Goal: Transaction & Acquisition: Obtain resource

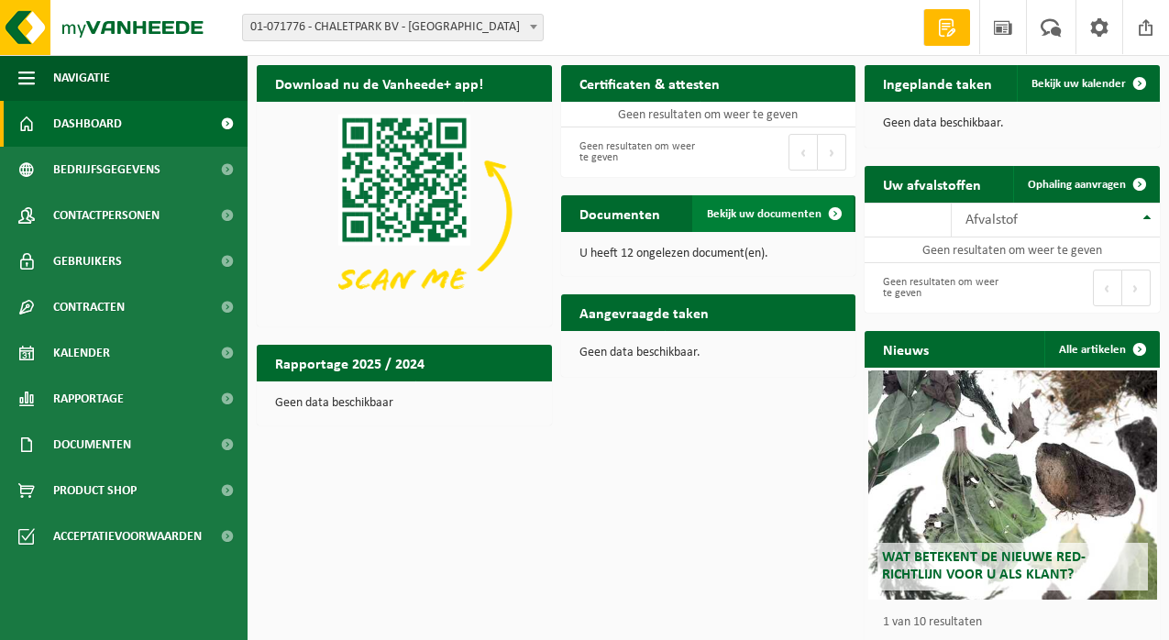
click at [771, 221] on link "Bekijk uw documenten" at bounding box center [772, 213] width 161 height 37
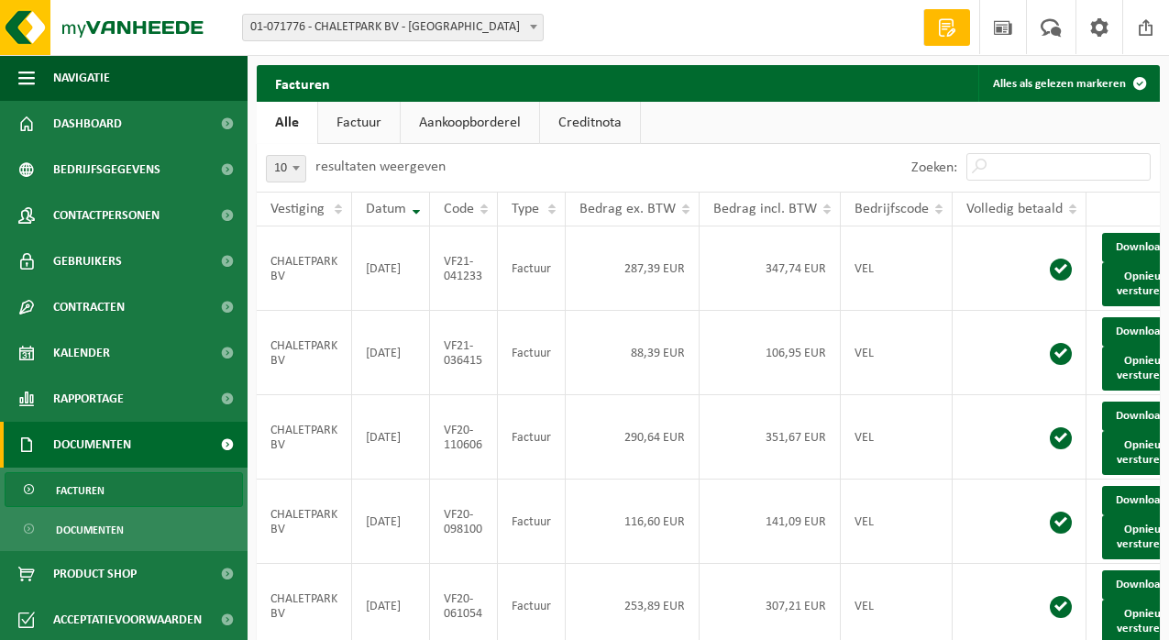
click at [426, 24] on span "01-071776 - CHALETPARK BV - [GEOGRAPHIC_DATA]" at bounding box center [393, 28] width 300 height 26
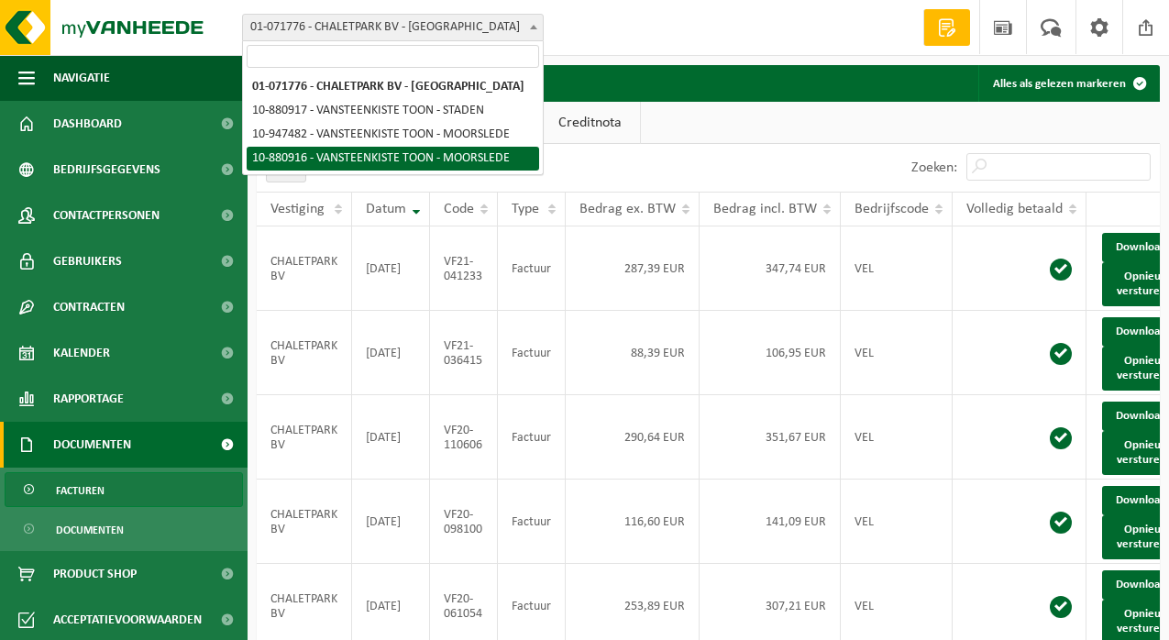
select select "110601"
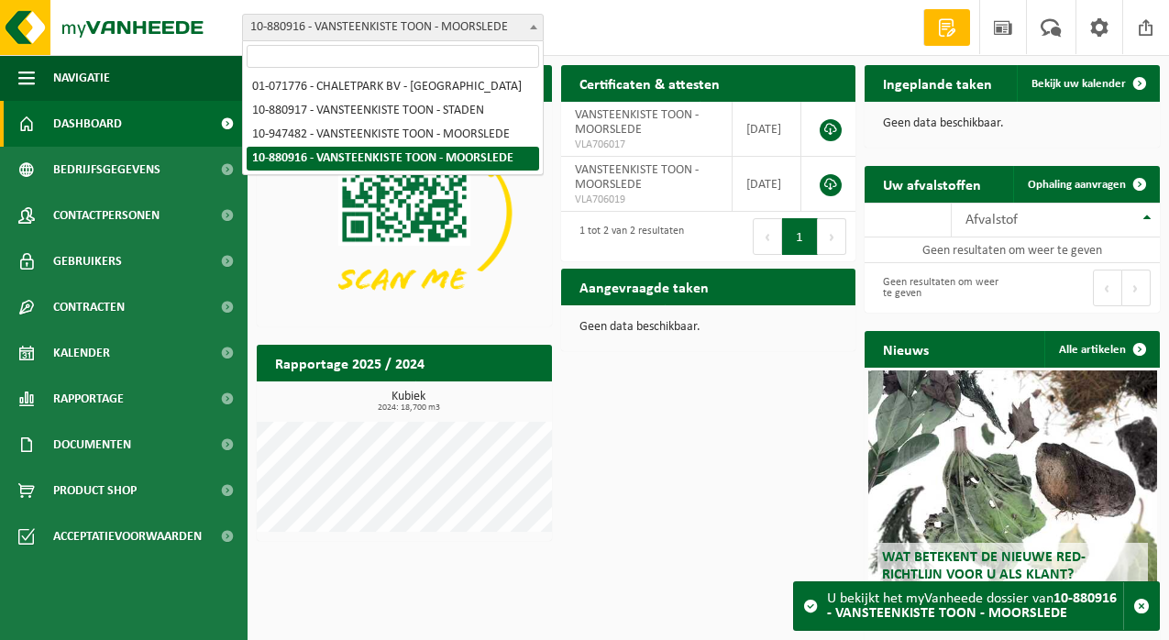
click at [416, 33] on span "10-880916 - VANSTEENKISTE TOON - MOORSLEDE" at bounding box center [393, 28] width 300 height 26
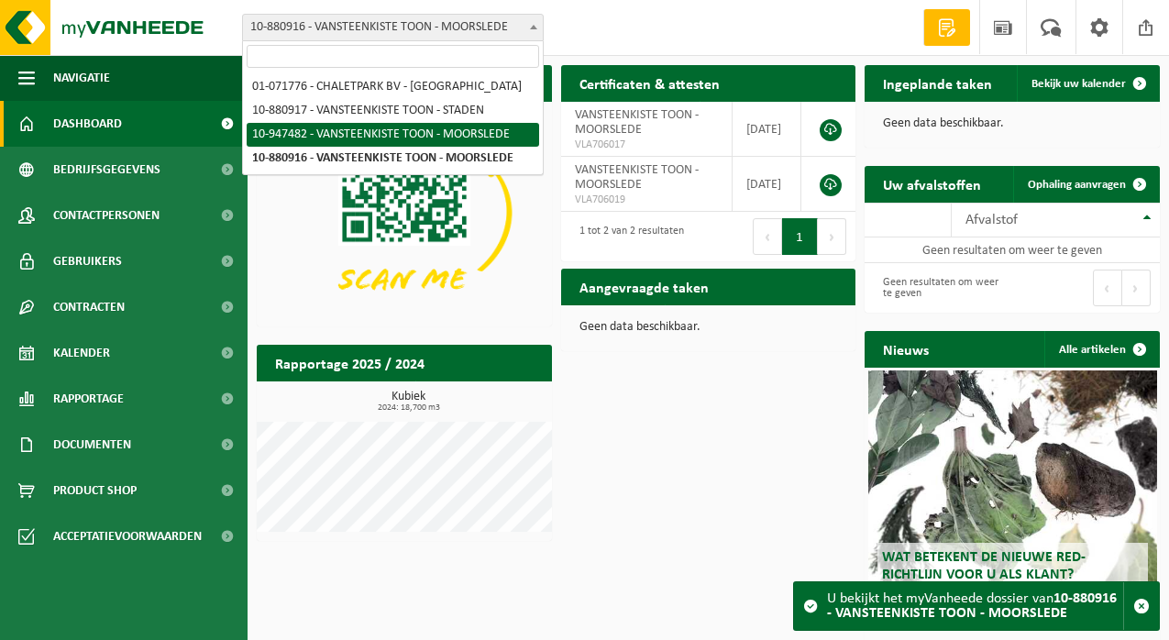
select select "142191"
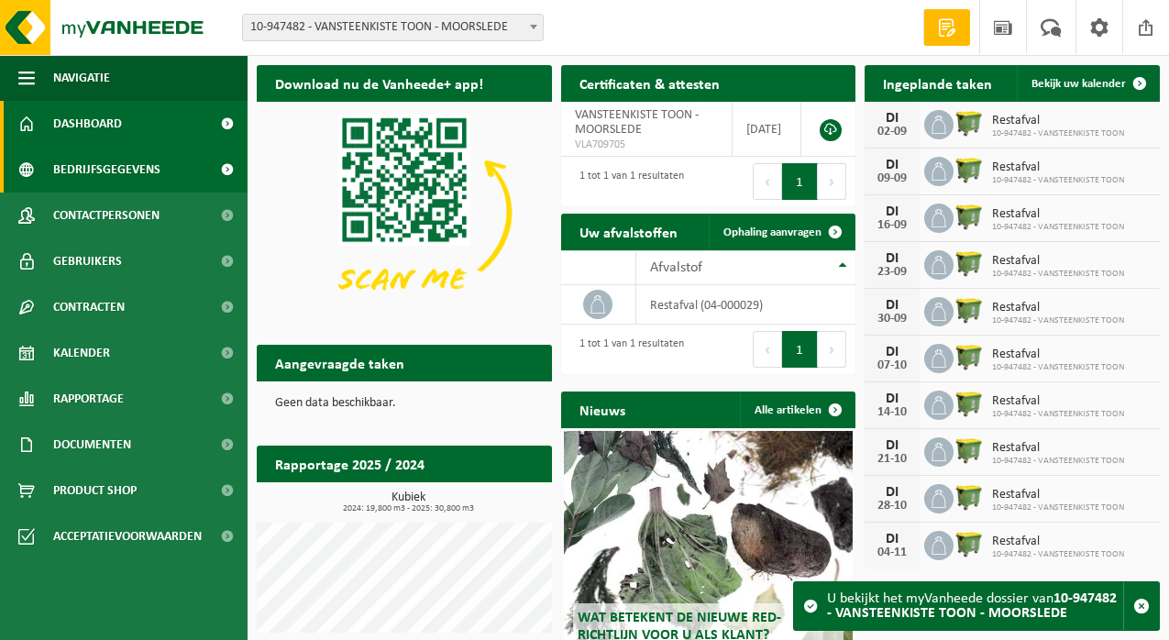
click at [193, 162] on link "Bedrijfsgegevens" at bounding box center [124, 170] width 248 height 46
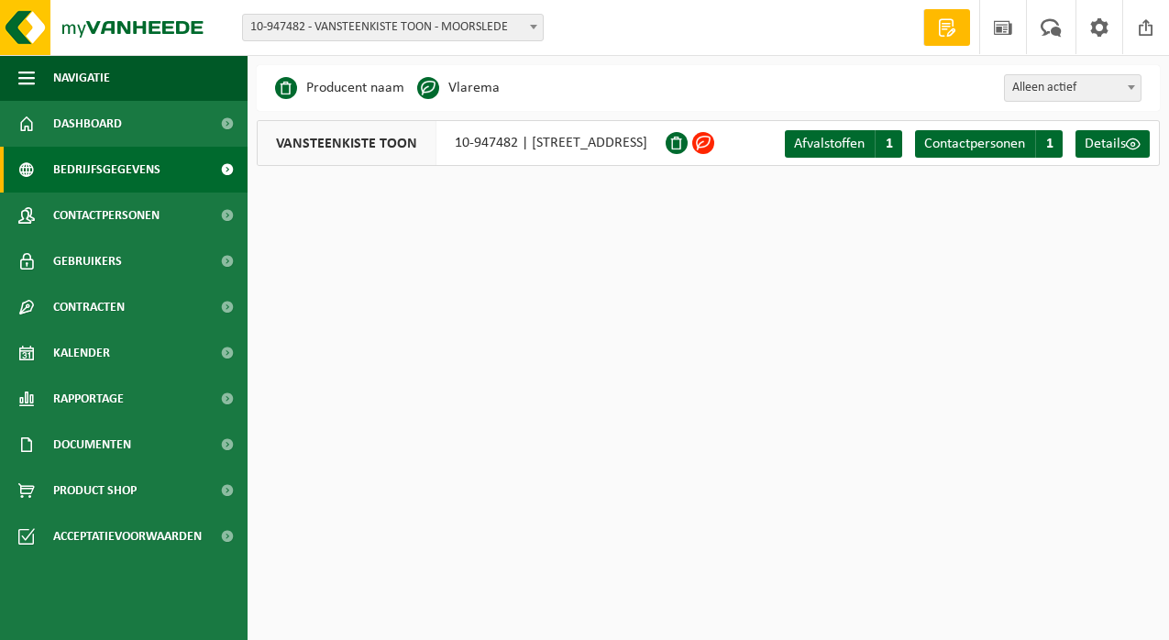
click at [714, 149] on span at bounding box center [703, 143] width 22 height 22
click at [688, 147] on span at bounding box center [677, 143] width 22 height 22
click at [1100, 143] on span "Details" at bounding box center [1105, 144] width 41 height 15
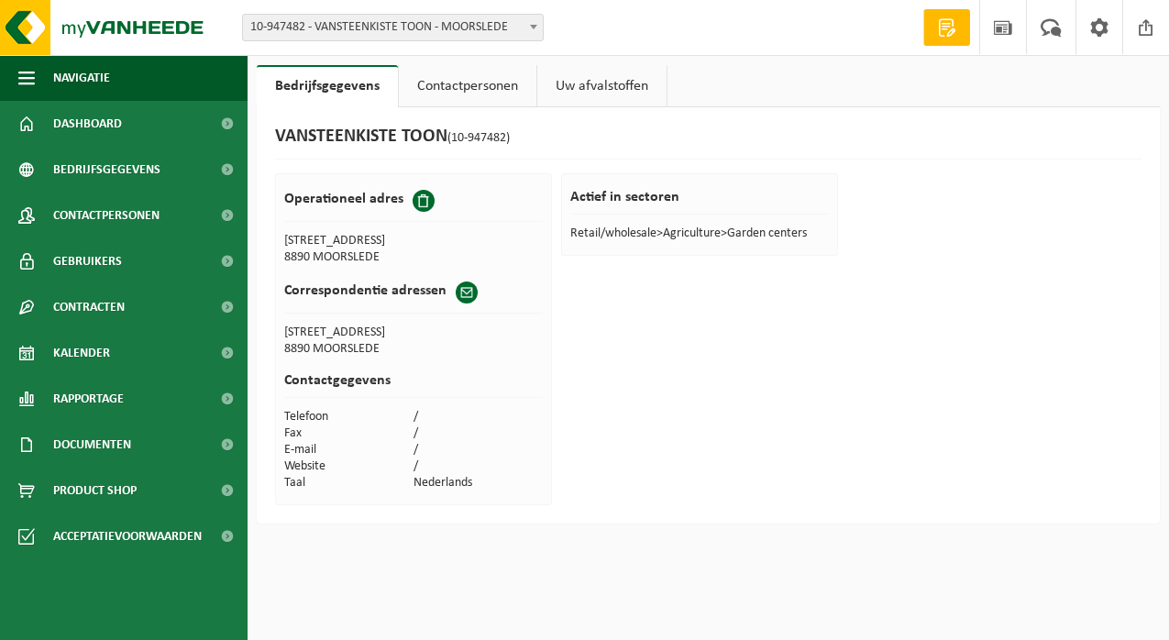
click at [596, 89] on link "Uw afvalstoffen" at bounding box center [601, 86] width 129 height 42
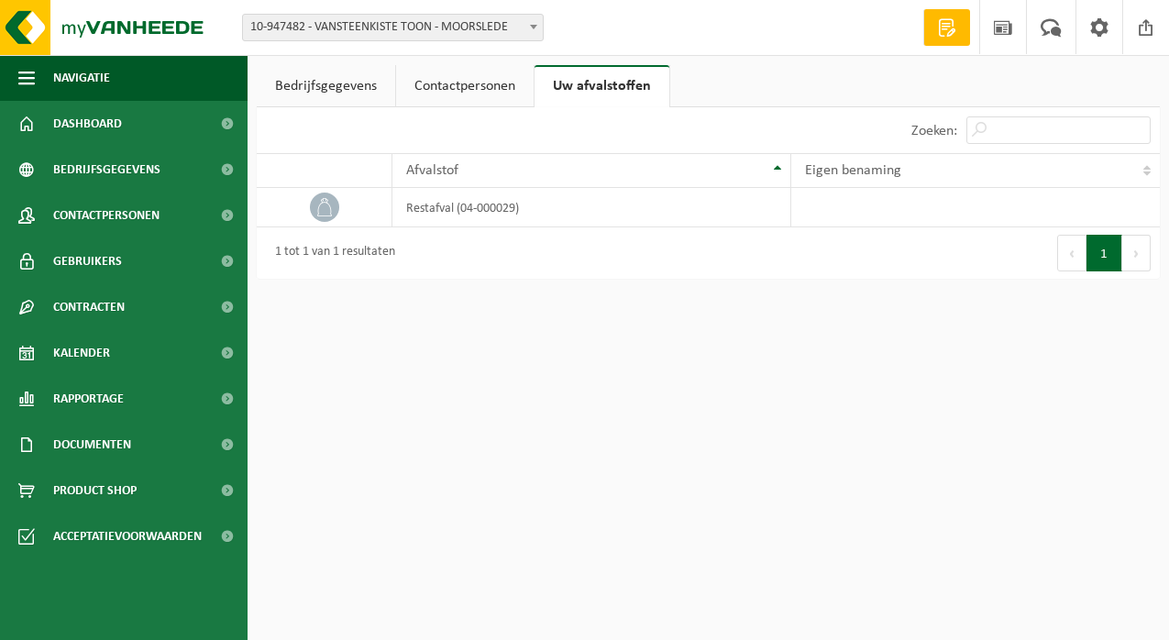
click at [340, 74] on link "Bedrijfsgegevens" at bounding box center [326, 86] width 138 height 42
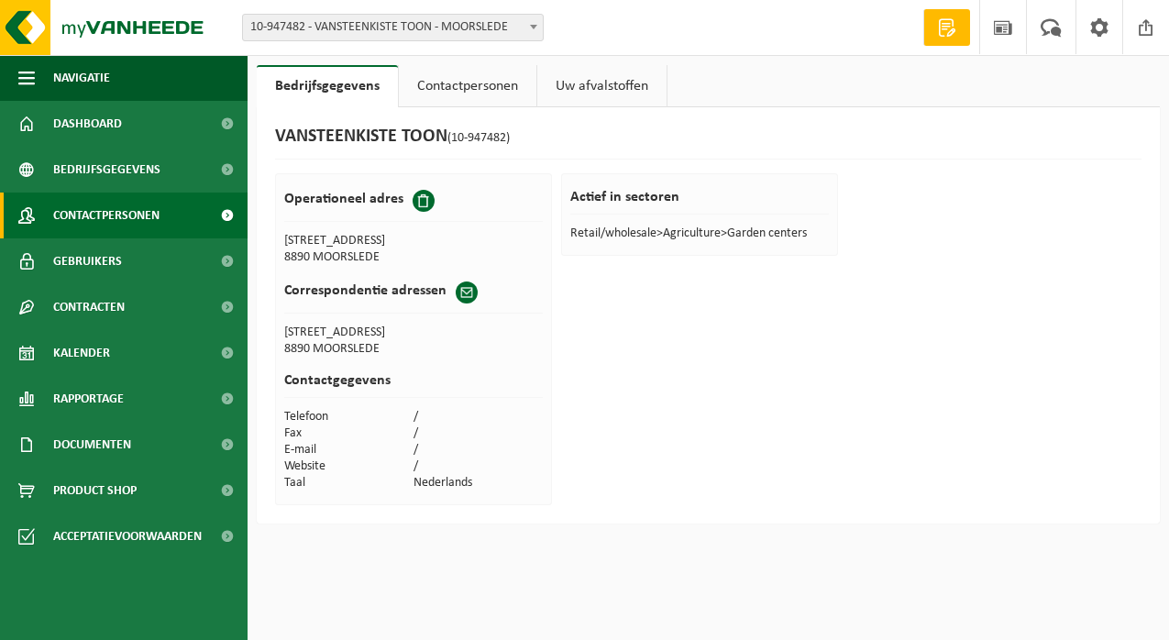
click at [131, 226] on span "Contactpersonen" at bounding box center [106, 216] width 106 height 46
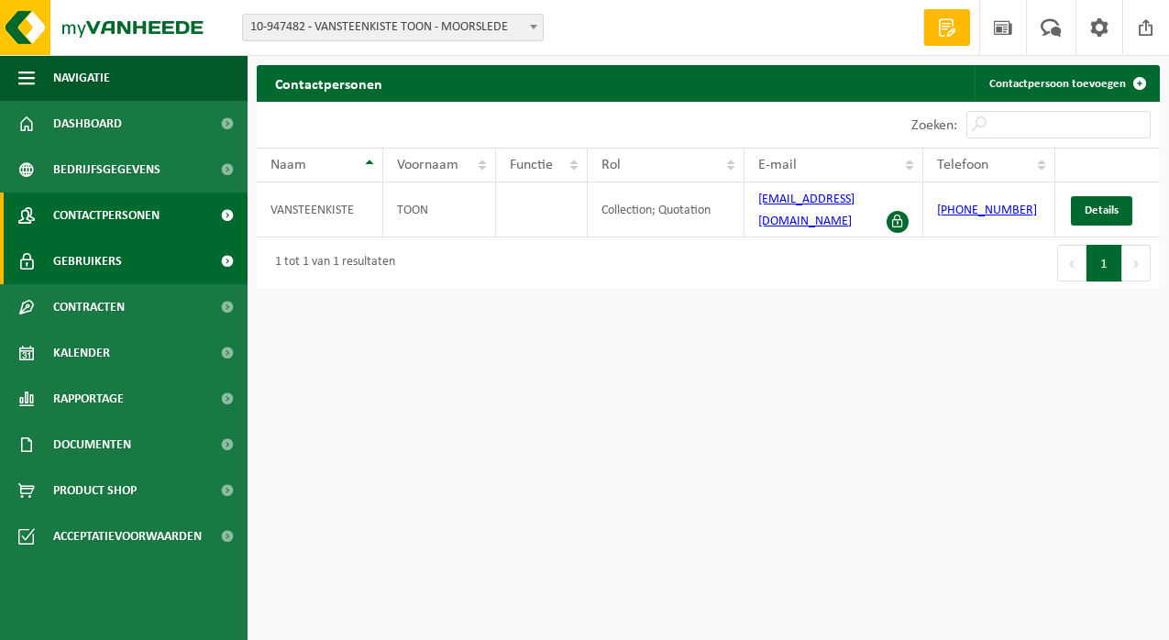
click at [139, 260] on link "Gebruikers" at bounding box center [124, 261] width 248 height 46
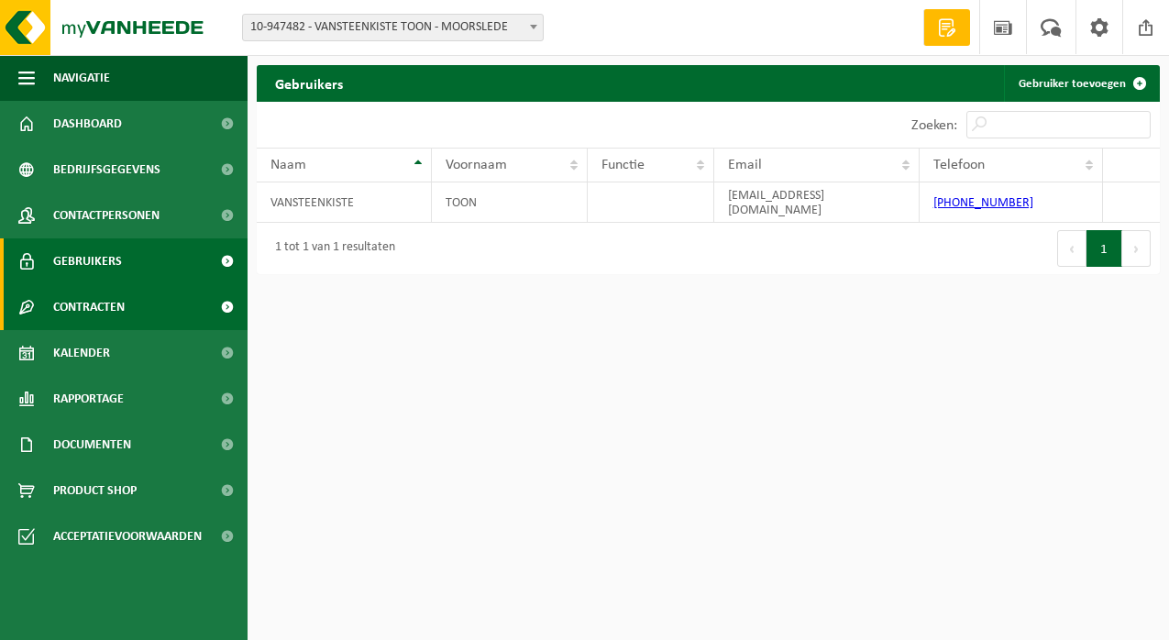
click at [149, 291] on link "Contracten" at bounding box center [124, 307] width 248 height 46
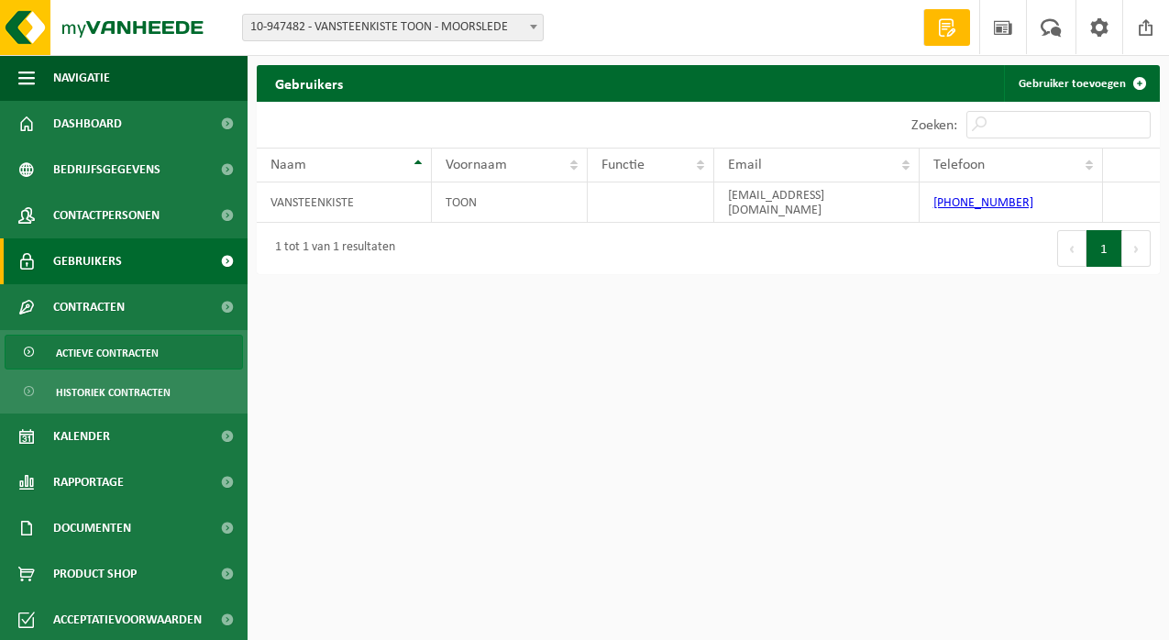
click at [159, 358] on span "Actieve contracten" at bounding box center [107, 353] width 103 height 35
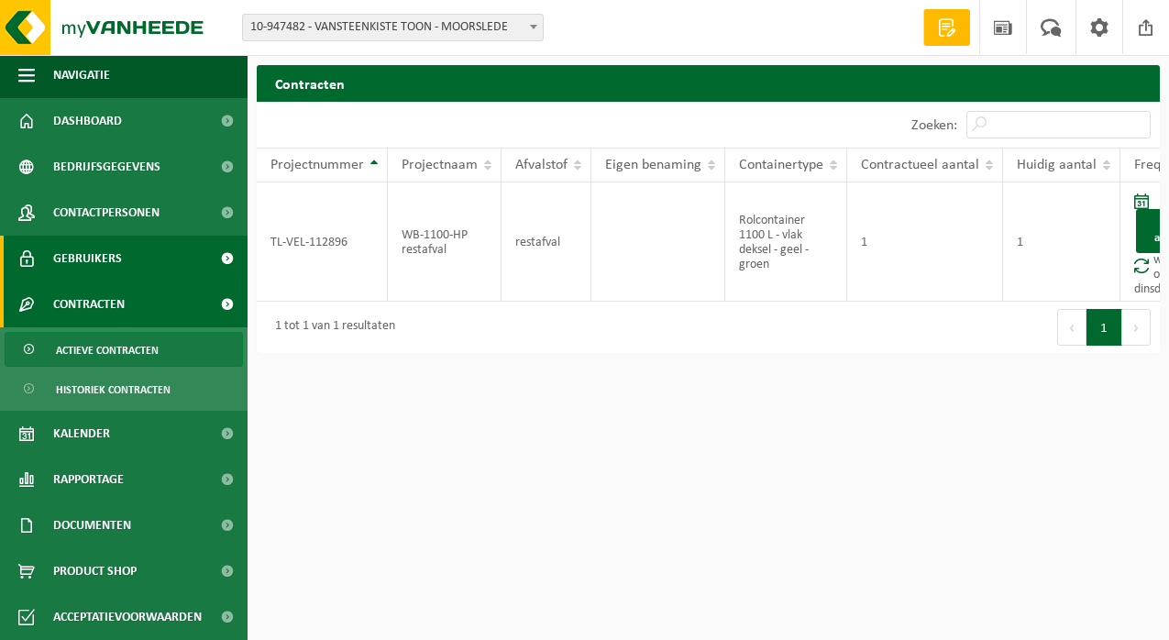
scroll to position [3, 0]
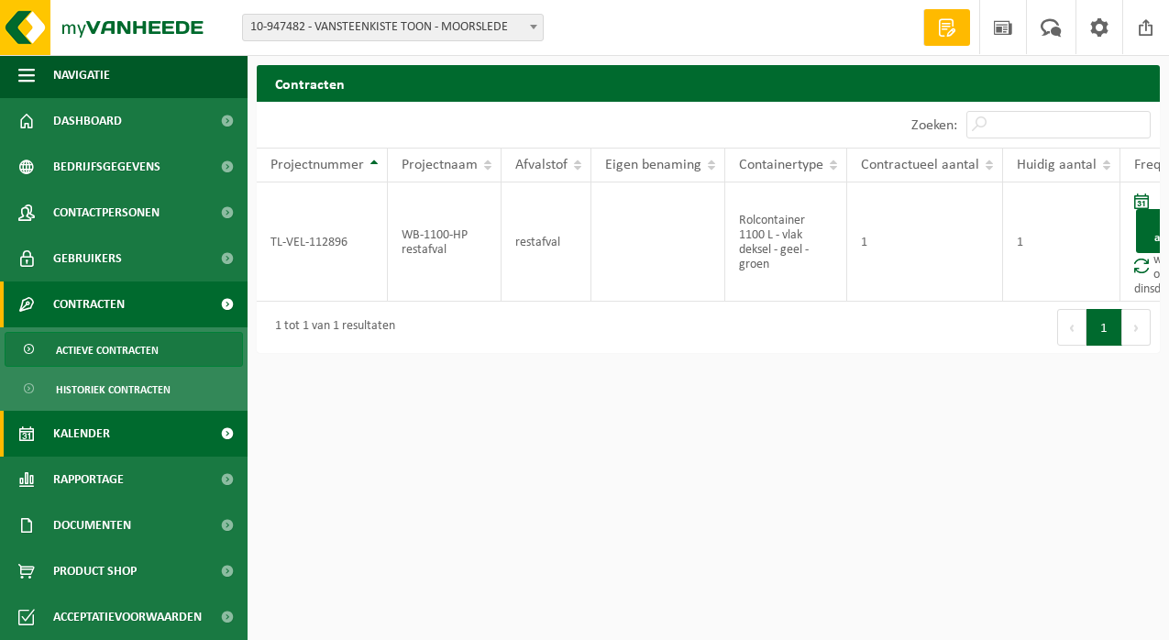
click at [150, 434] on link "Kalender" at bounding box center [124, 434] width 248 height 46
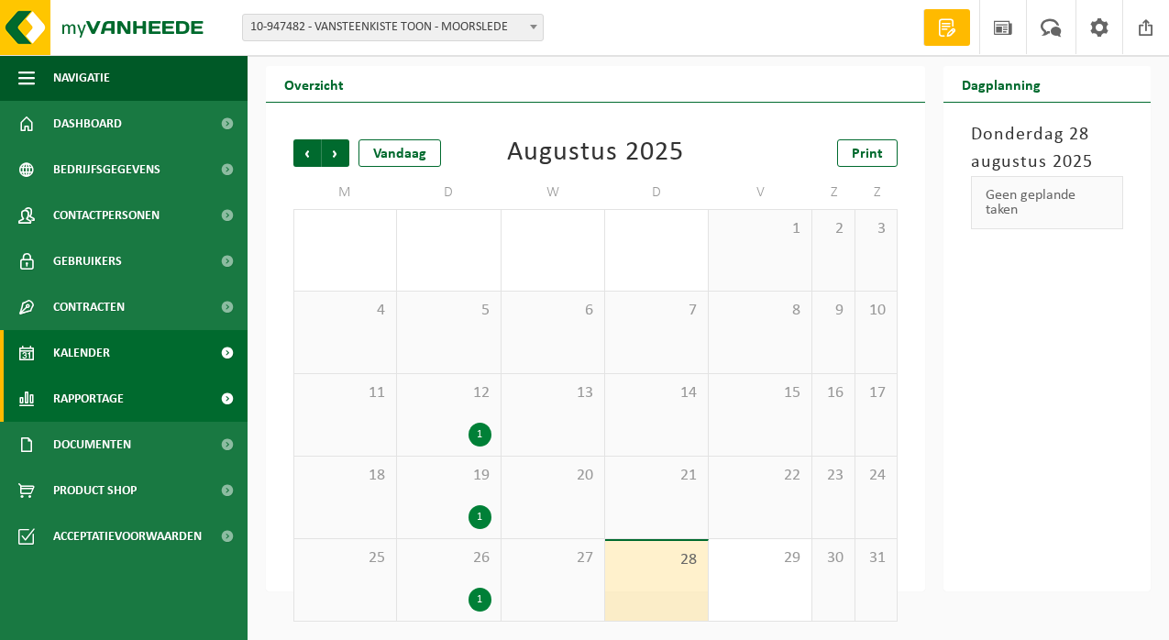
click at [116, 402] on span "Rapportage" at bounding box center [88, 399] width 71 height 46
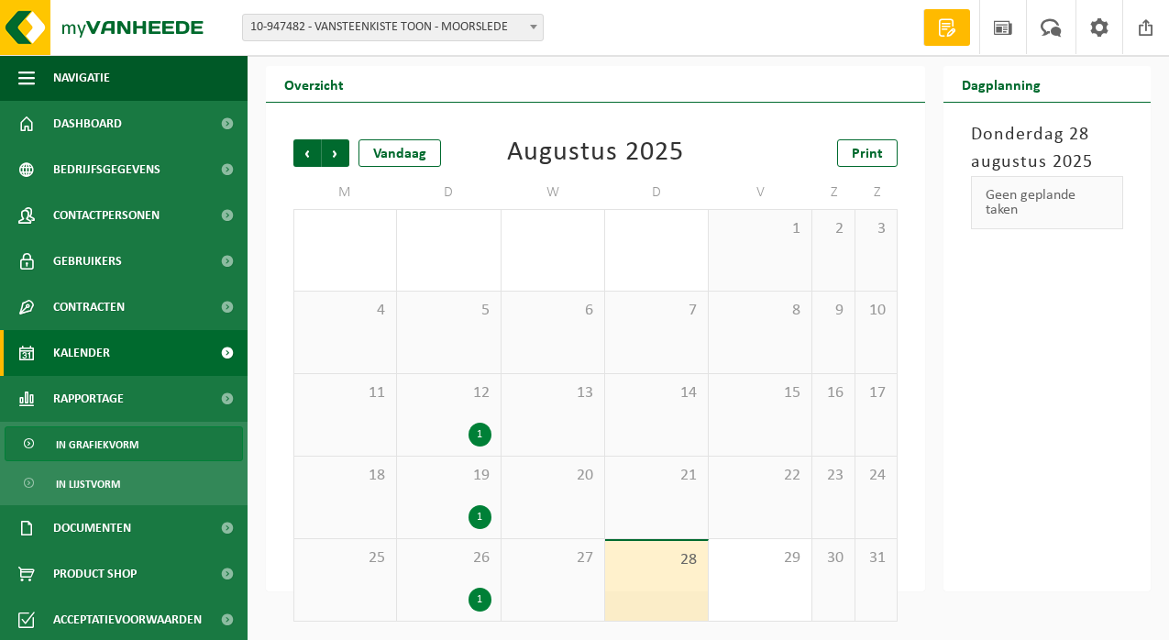
click at [147, 453] on link "In grafiekvorm" at bounding box center [124, 443] width 238 height 35
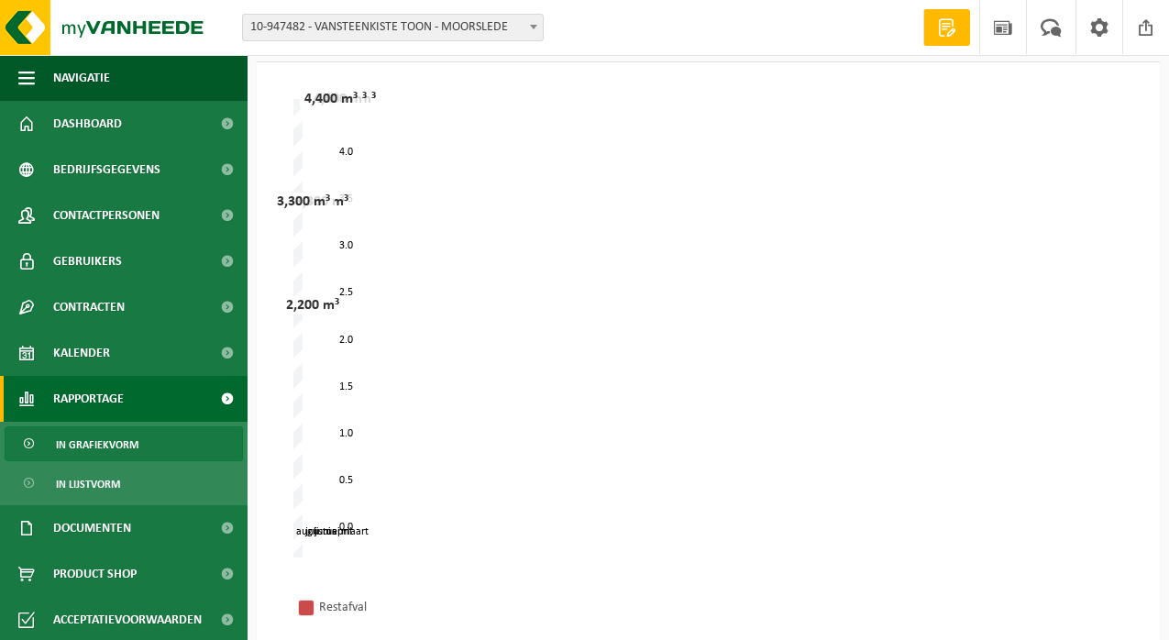
scroll to position [108, 0]
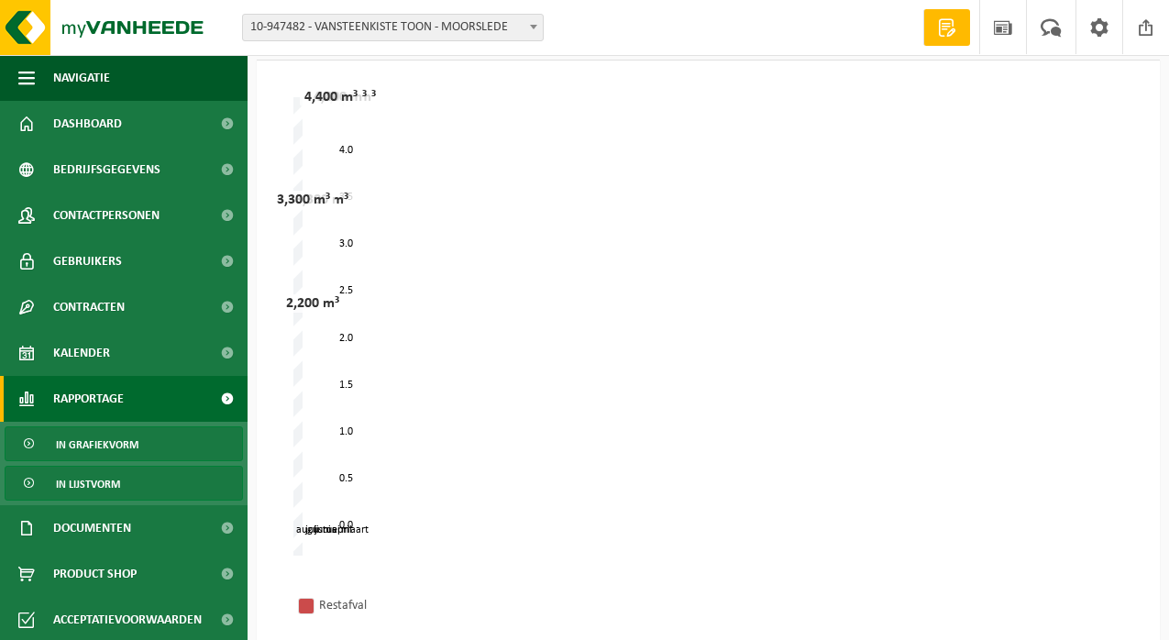
click at [149, 484] on link "In lijstvorm" at bounding box center [124, 483] width 238 height 35
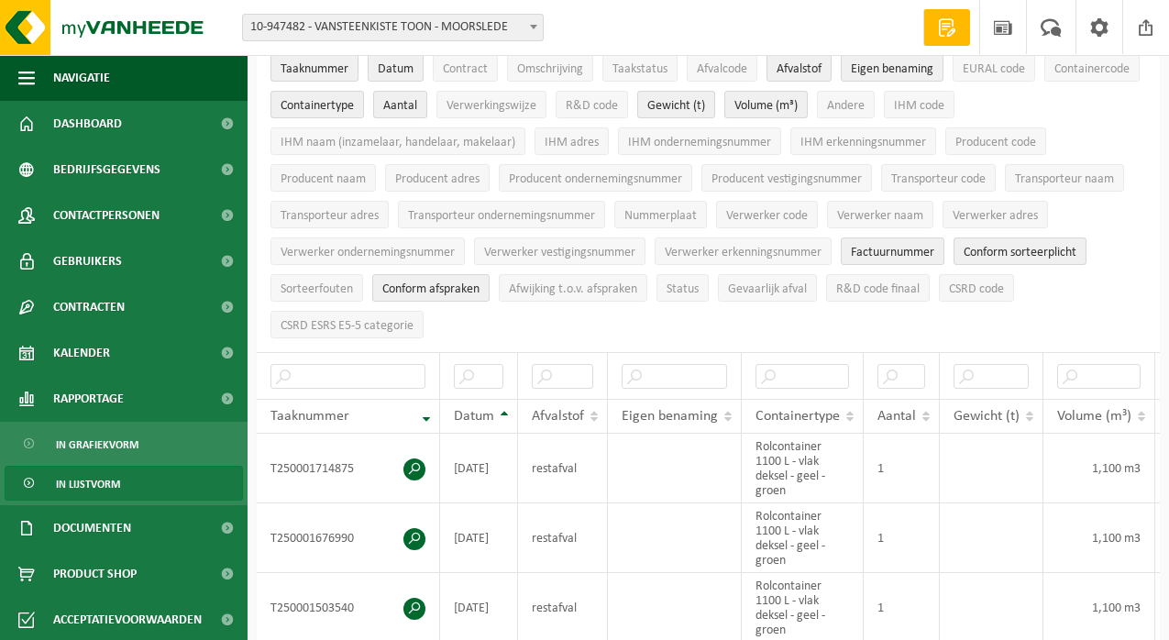
scroll to position [152, 0]
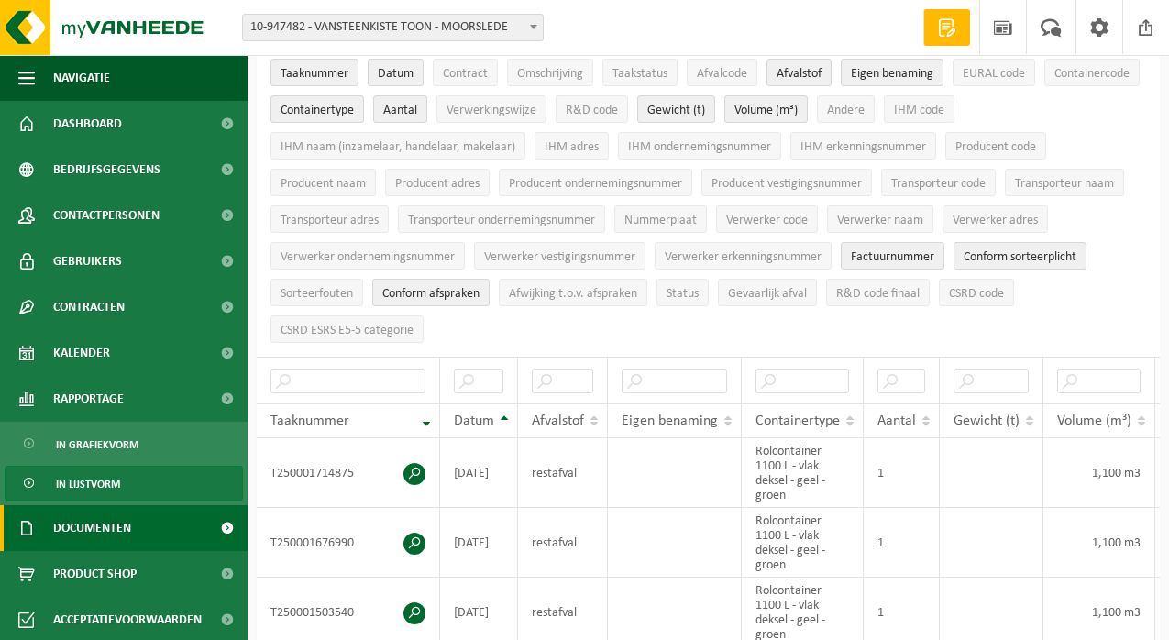
click at [125, 528] on span "Documenten" at bounding box center [92, 528] width 78 height 46
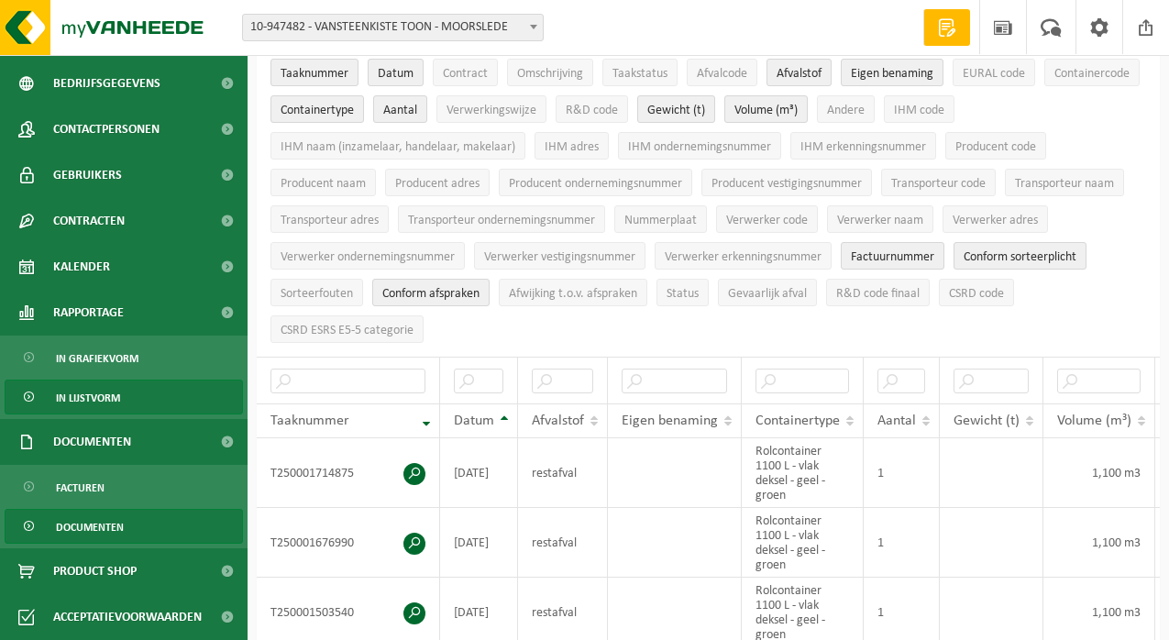
scroll to position [86, 0]
click at [160, 531] on link "Documenten" at bounding box center [124, 526] width 238 height 35
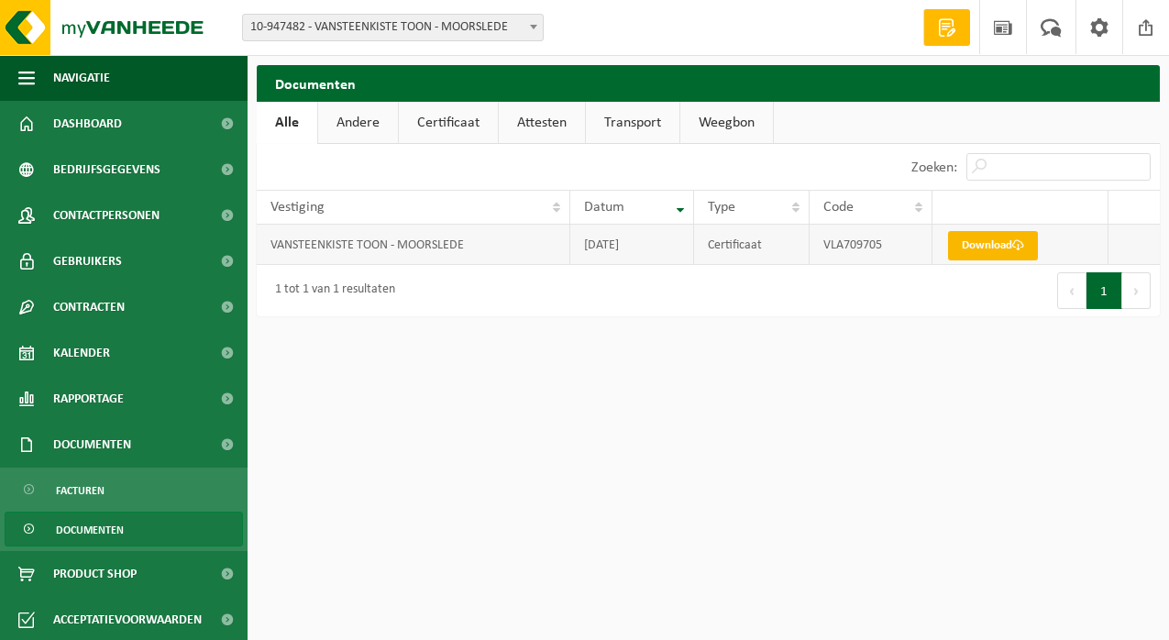
click at [971, 248] on link "Download" at bounding box center [993, 245] width 90 height 29
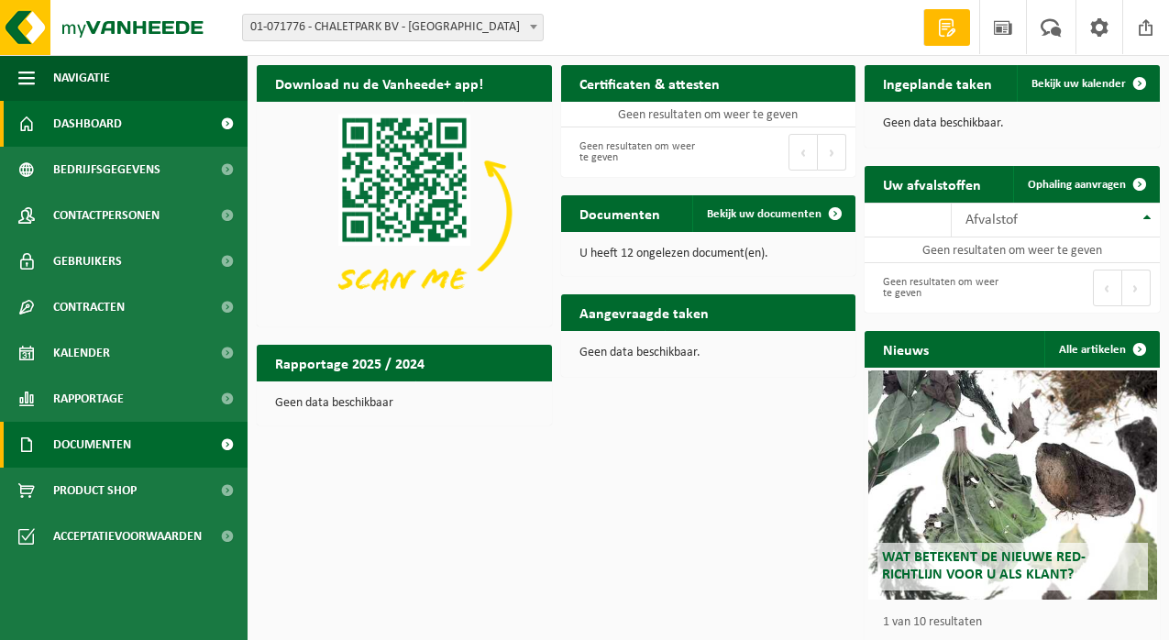
click at [142, 446] on link "Documenten" at bounding box center [124, 445] width 248 height 46
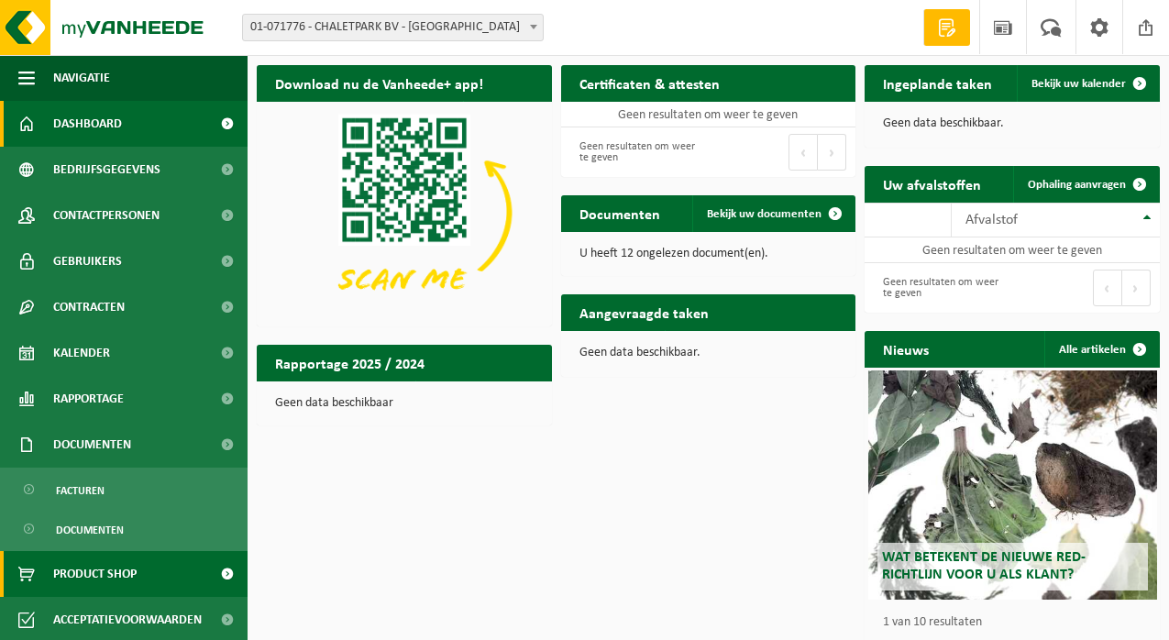
click at [176, 575] on link "Product Shop" at bounding box center [124, 574] width 248 height 46
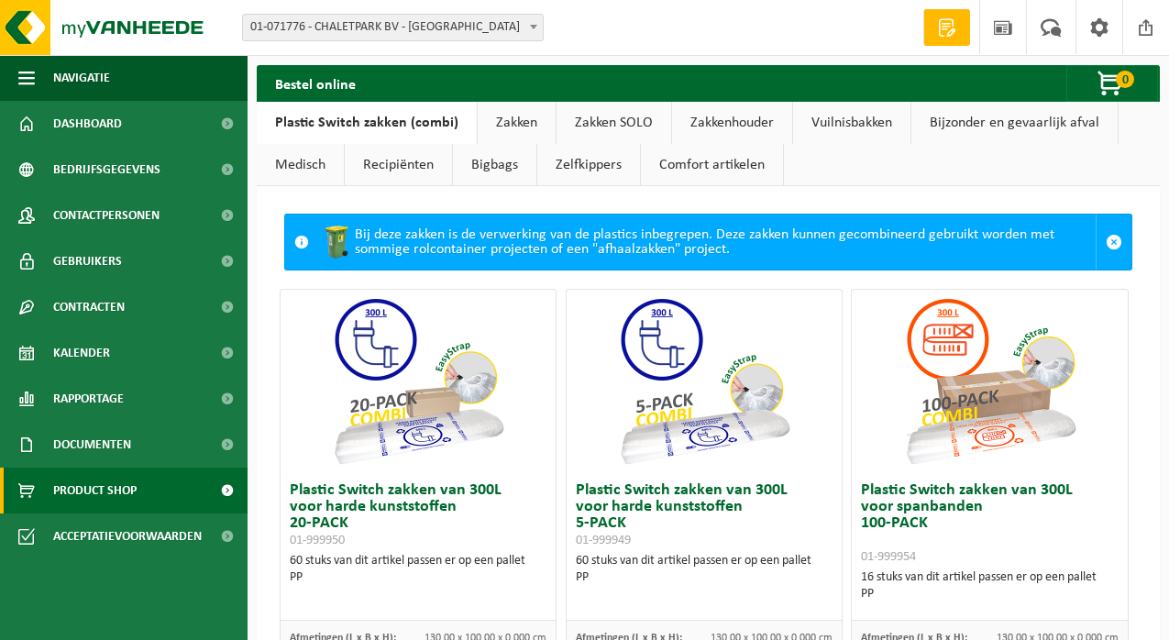
scroll to position [13, 0]
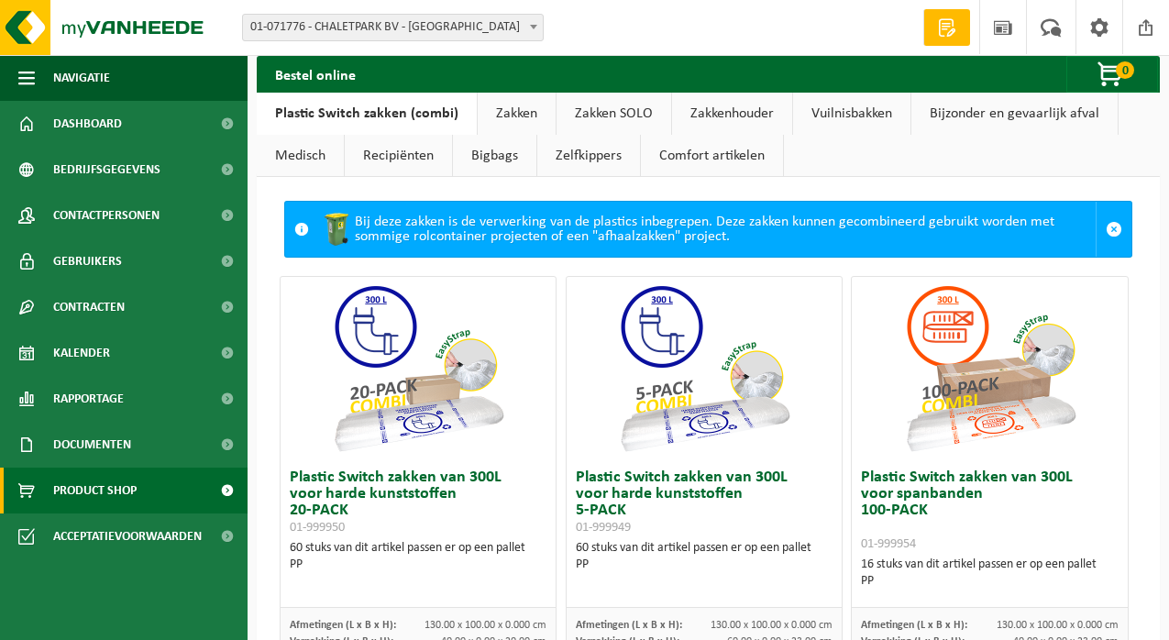
click at [720, 110] on link "Zakkenhouder" at bounding box center [732, 114] width 120 height 42
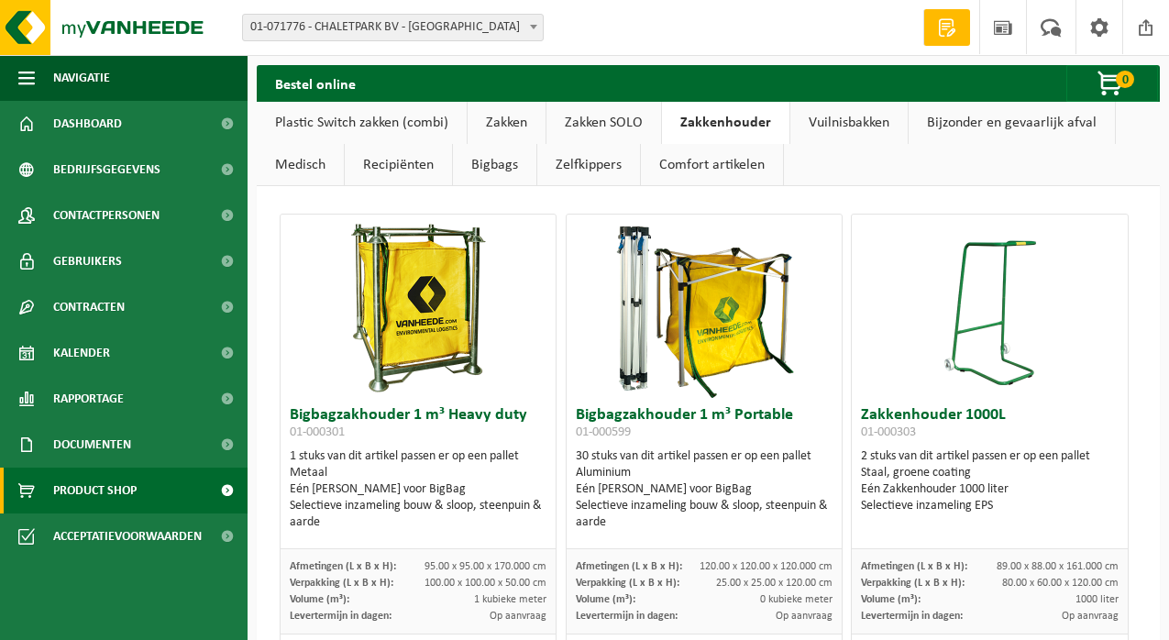
scroll to position [0, 0]
click at [509, 0] on div "Vestiging: 01-071776 - CHALETPARK BV - ZONNEBEKE 10-880917 - VANSTEENKISTE TOON…" at bounding box center [584, 28] width 1169 height 56
click at [819, 123] on link "Vuilnisbakken" at bounding box center [848, 123] width 117 height 42
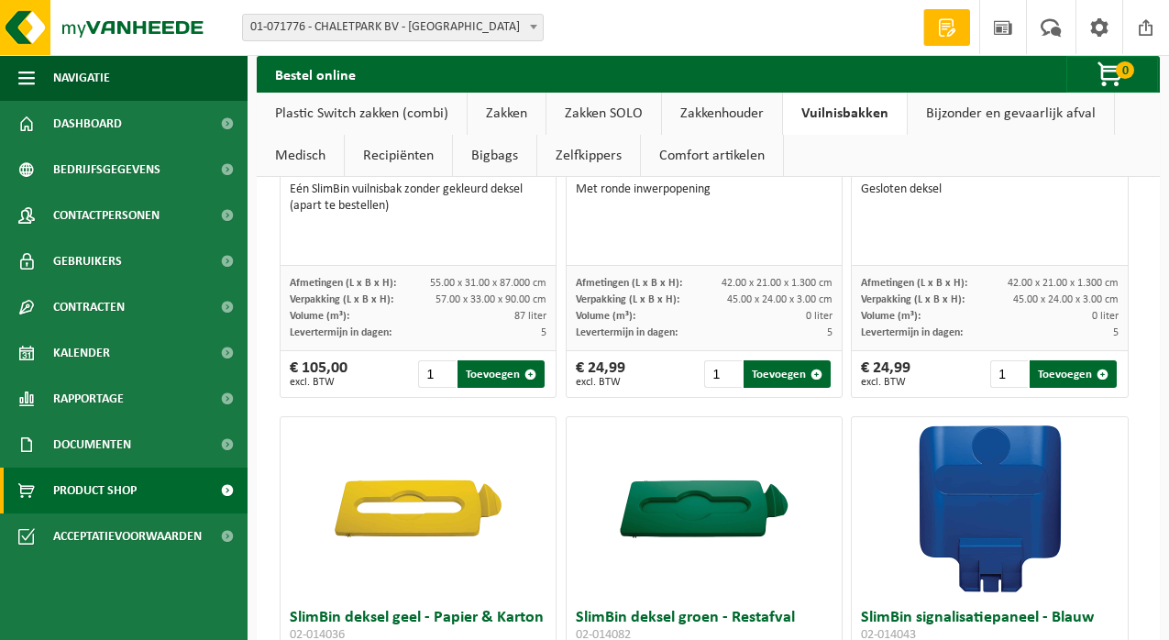
scroll to position [2811, 0]
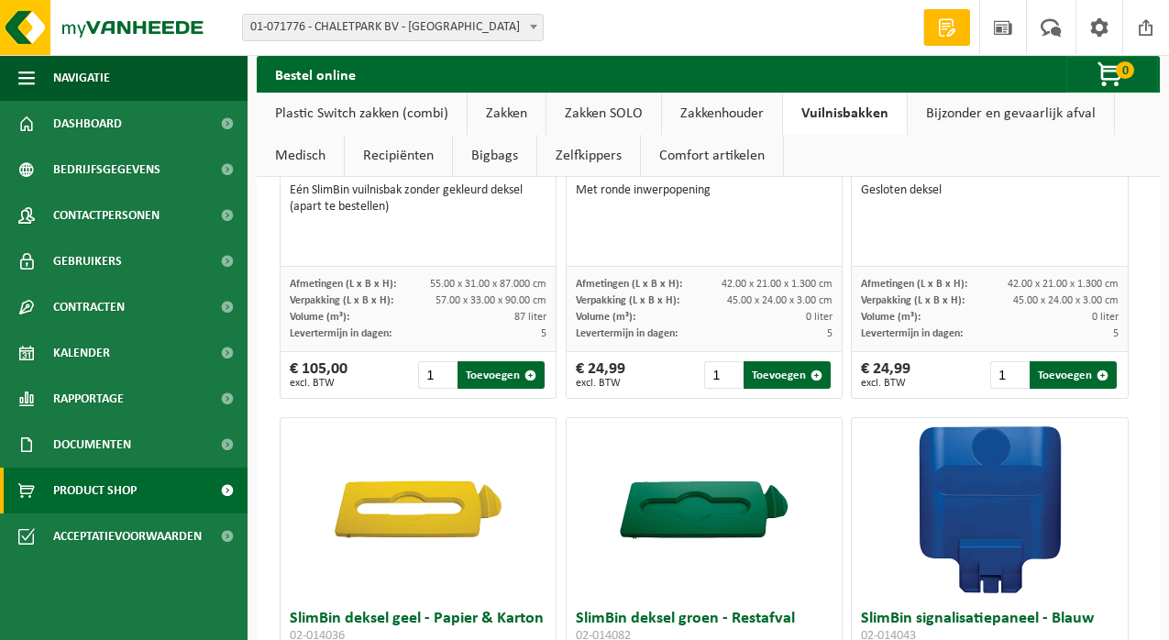
click at [595, 114] on link "Zakken SOLO" at bounding box center [603, 114] width 115 height 42
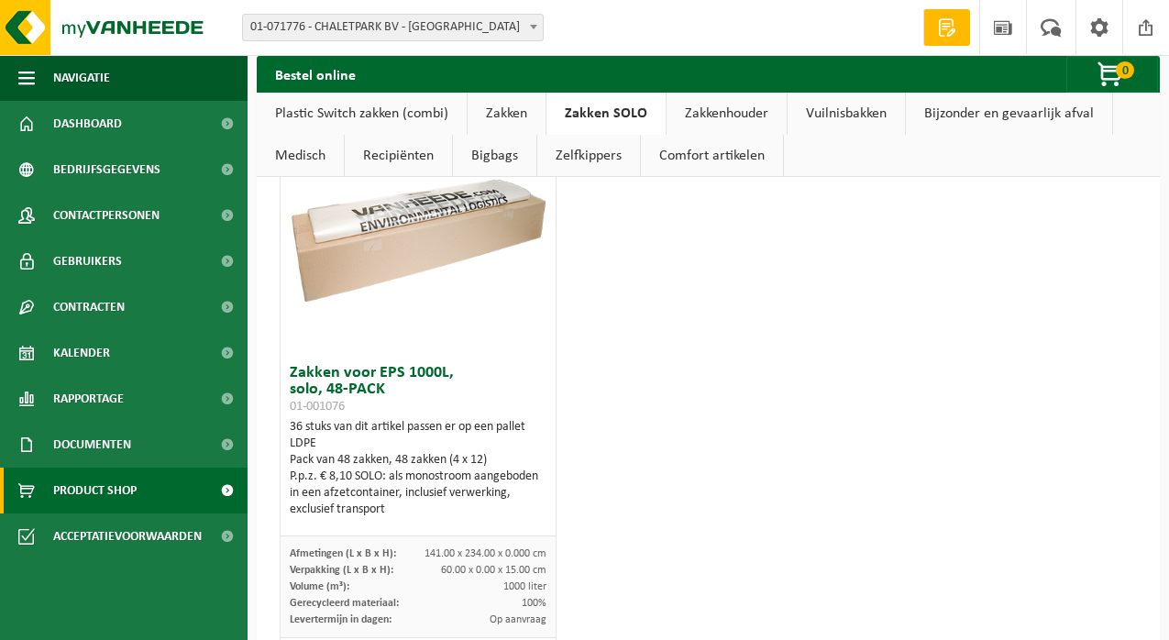
scroll to position [667, 0]
click at [494, 110] on link "Zakken" at bounding box center [507, 114] width 78 height 42
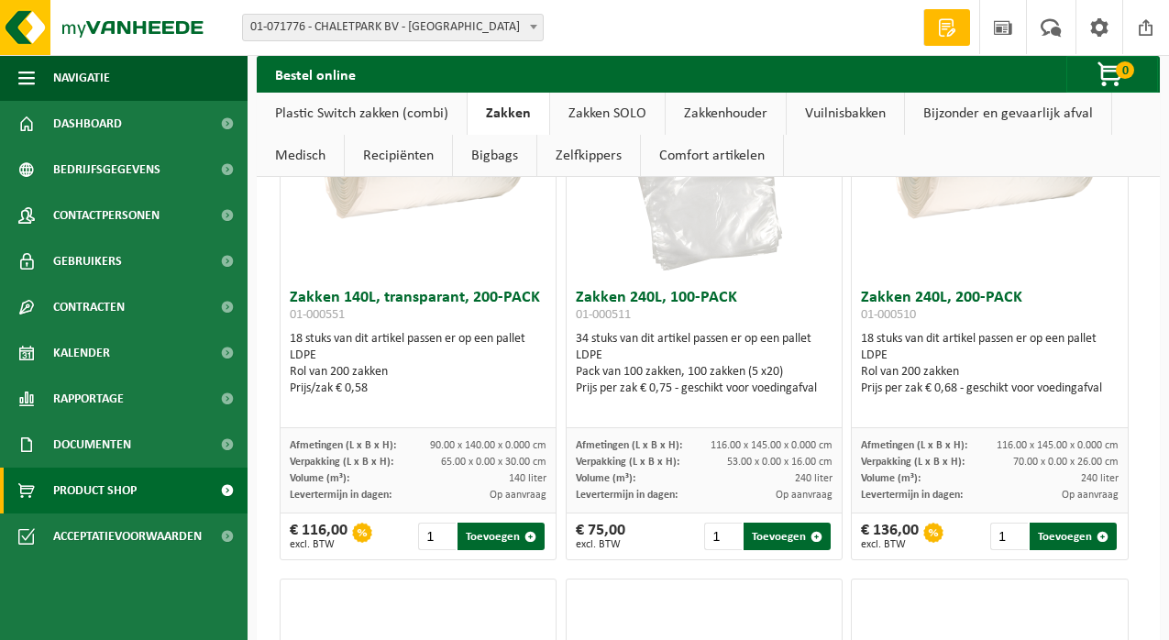
click at [588, 160] on link "Zelfkippers" at bounding box center [588, 156] width 103 height 42
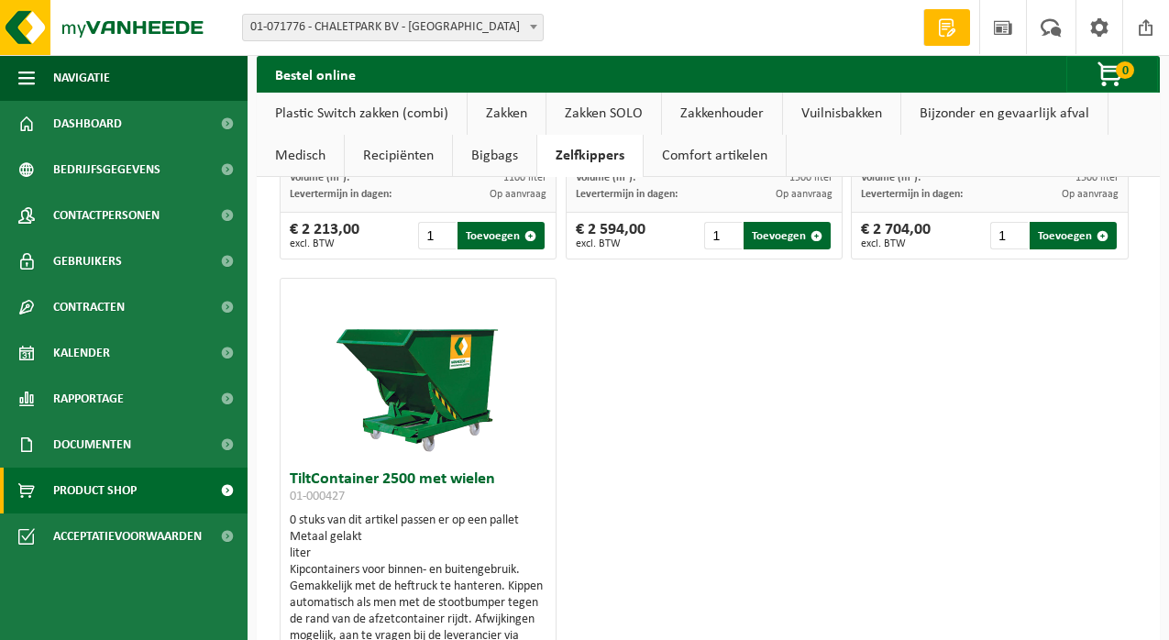
scroll to position [485, 0]
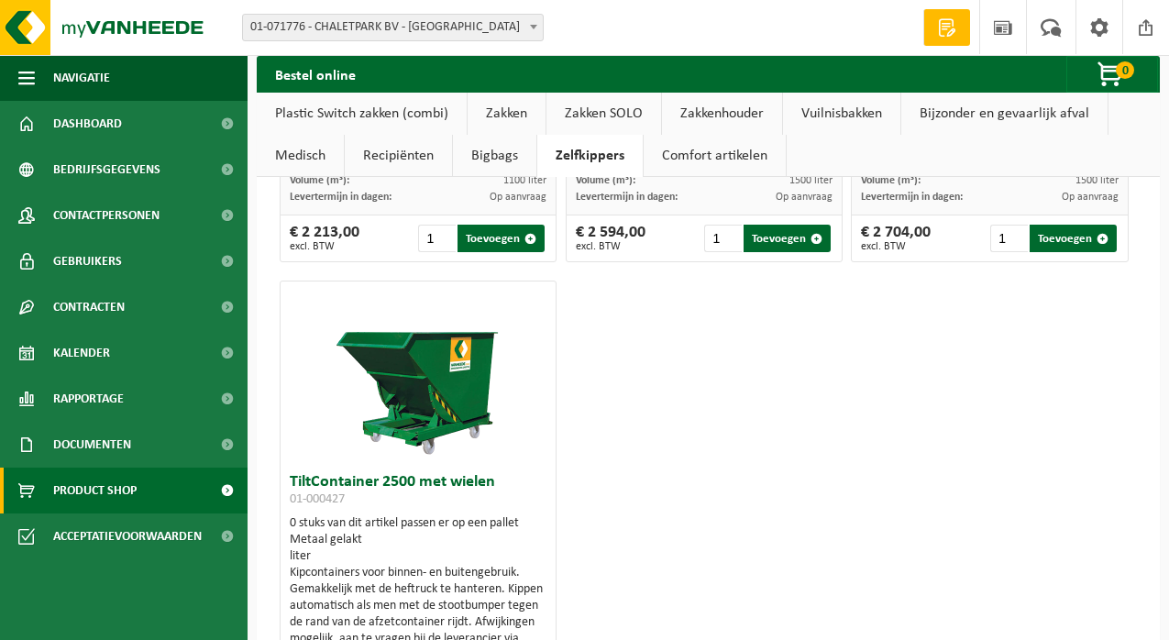
click at [724, 168] on link "Comfort artikelen" at bounding box center [715, 156] width 142 height 42
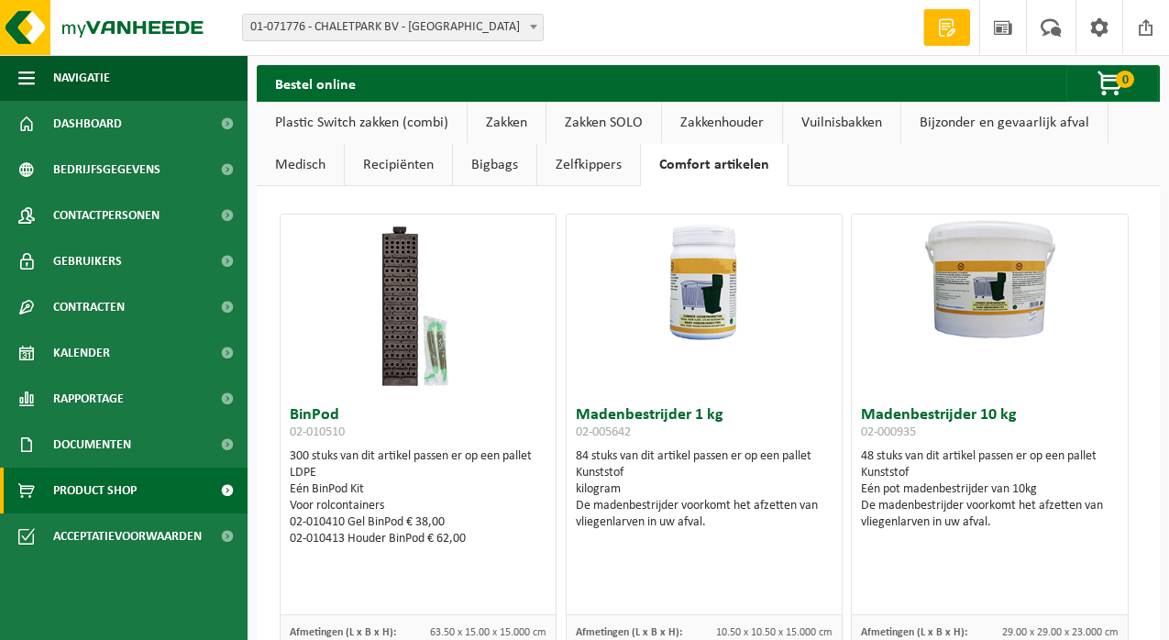
scroll to position [0, 0]
click at [337, 125] on link "Plastic Switch zakken (combi)" at bounding box center [362, 123] width 210 height 42
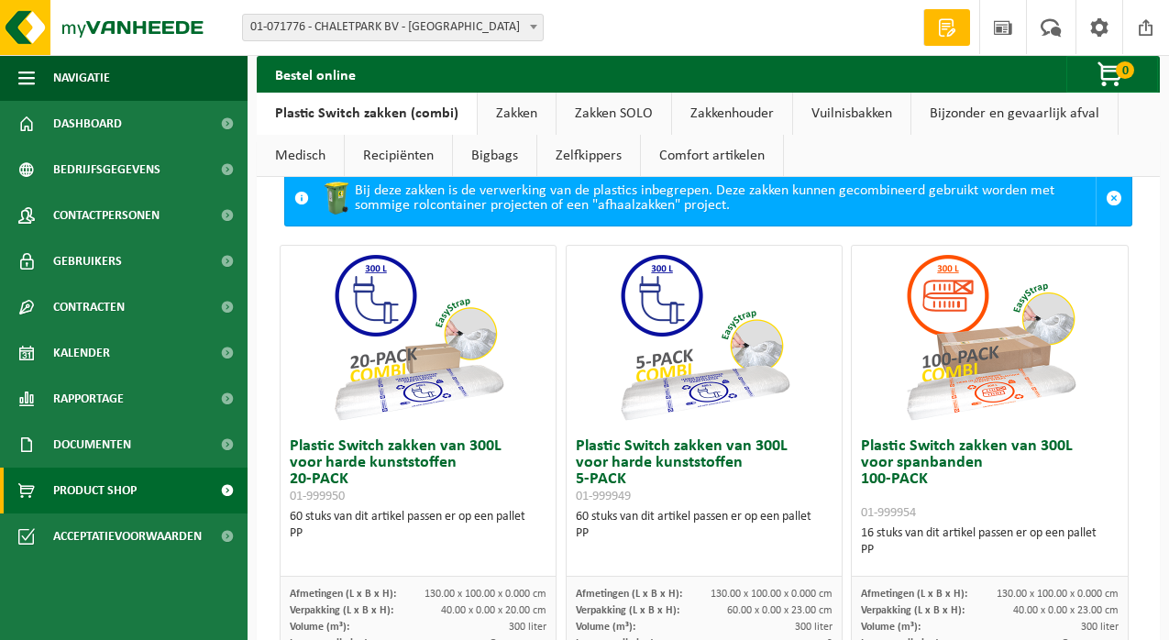
scroll to position [40, 0]
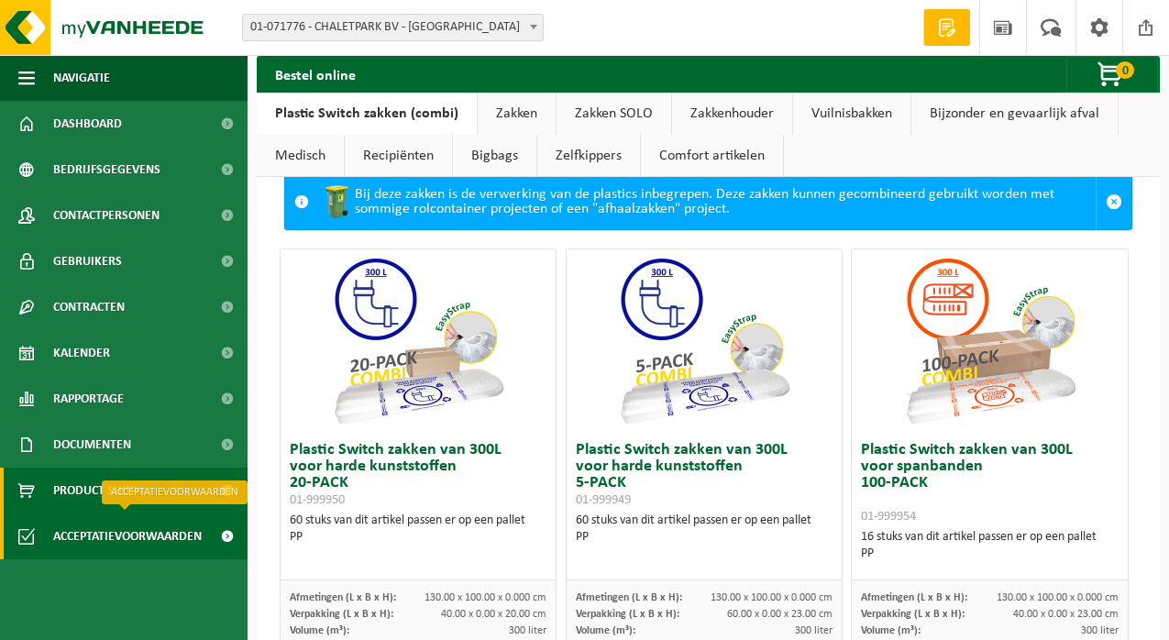
click at [167, 537] on span "Acceptatievoorwaarden" at bounding box center [127, 536] width 149 height 46
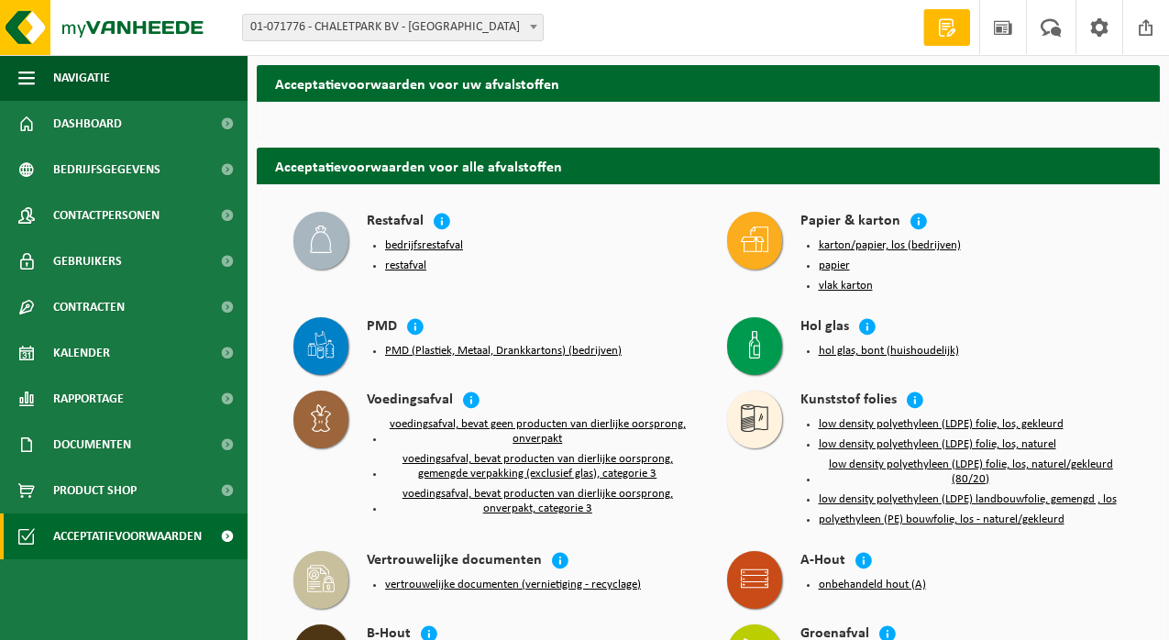
click at [446, 248] on button "bedrijfsrestafval" at bounding box center [424, 245] width 78 height 15
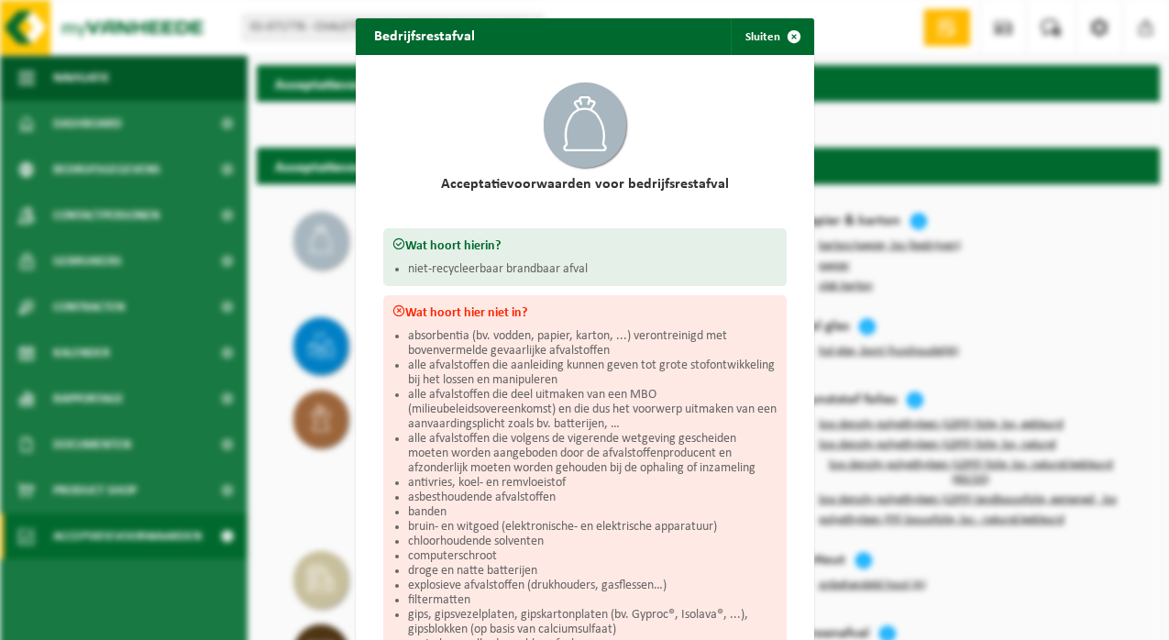
click at [790, 43] on span "button" at bounding box center [794, 36] width 37 height 37
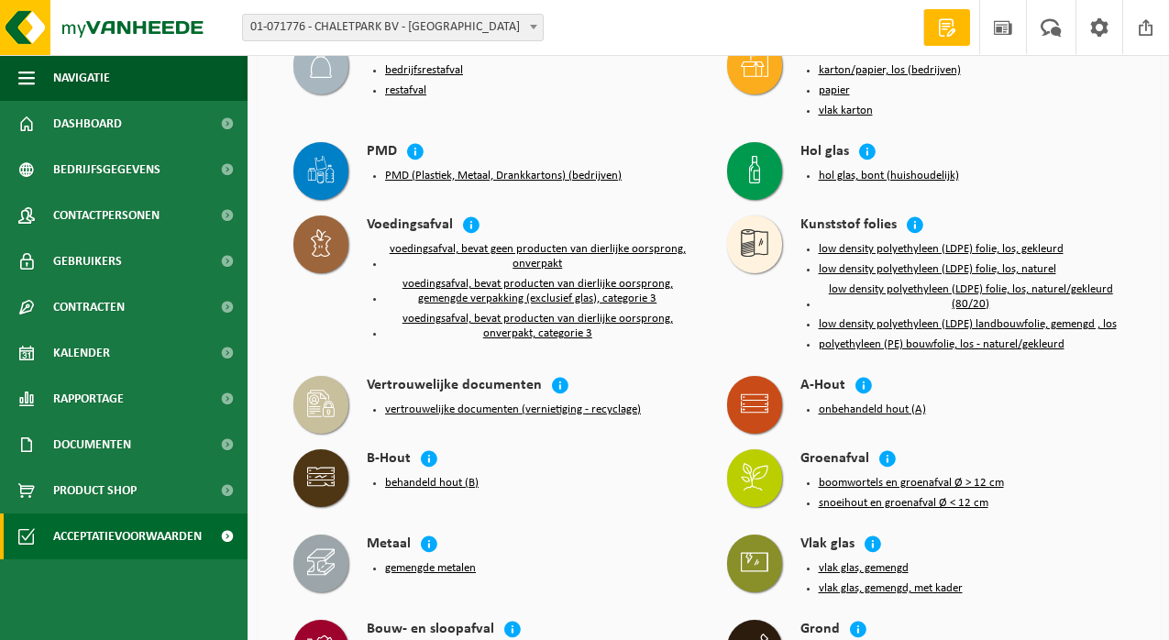
scroll to position [179, 0]
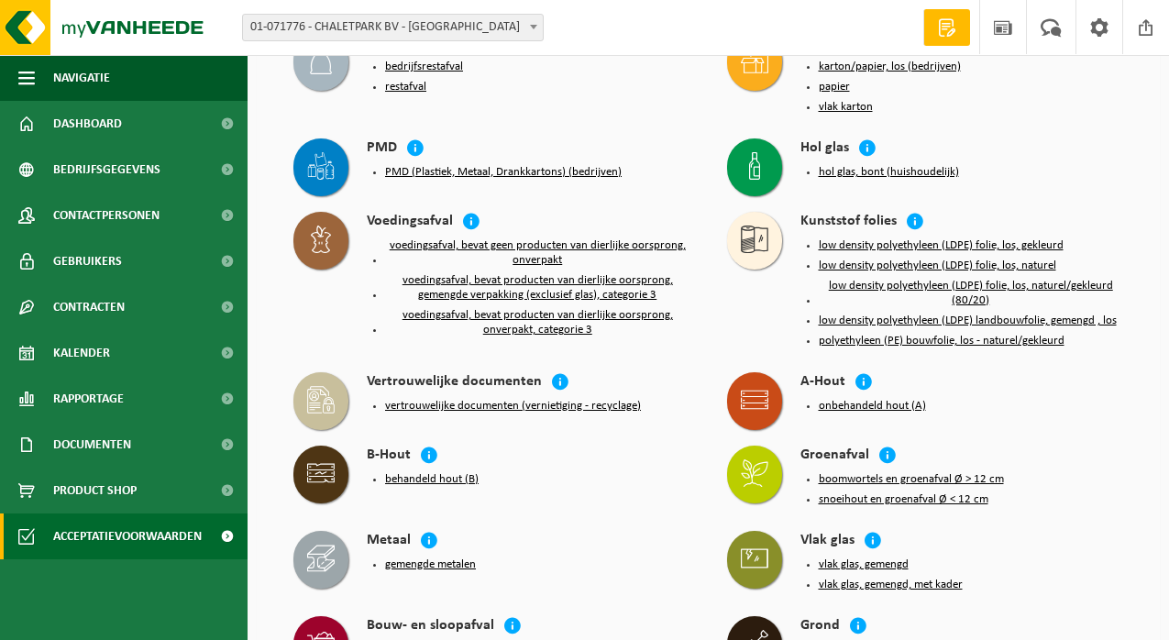
click at [550, 170] on button "PMD (Plastiek, Metaal, Drankkartons) (bedrijven)" at bounding box center [503, 172] width 237 height 15
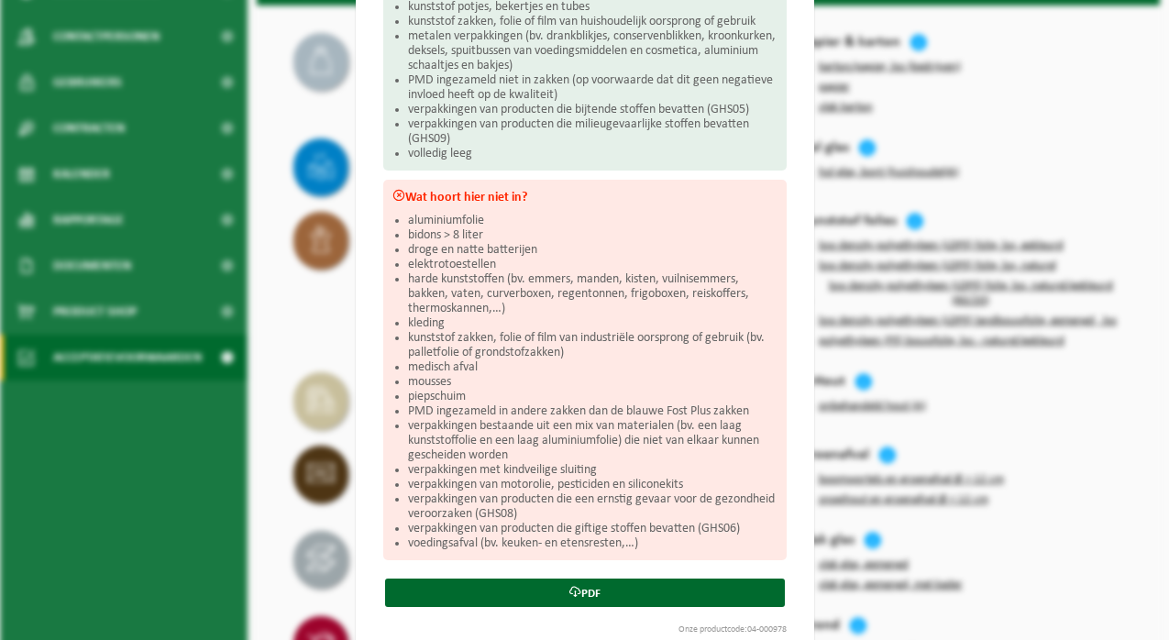
scroll to position [392, 0]
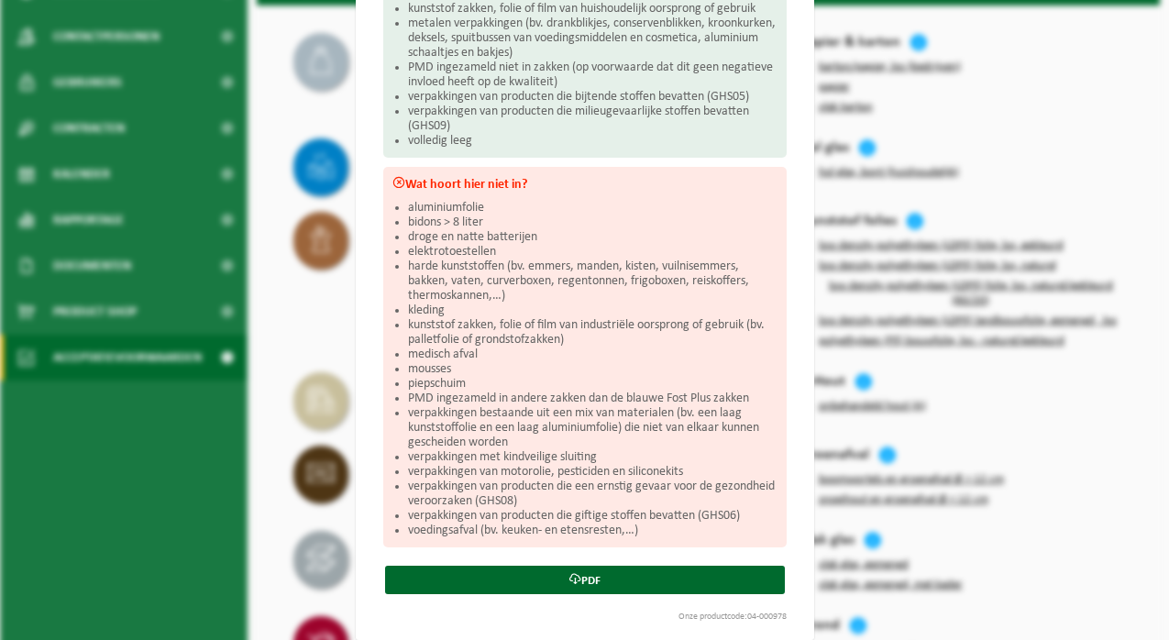
click at [318, 276] on div "PMD (Plastiek, Metaal, Drankkartons) (bedrijven) Sluiten Acceptatievoorwaarden …" at bounding box center [584, 320] width 1169 height 640
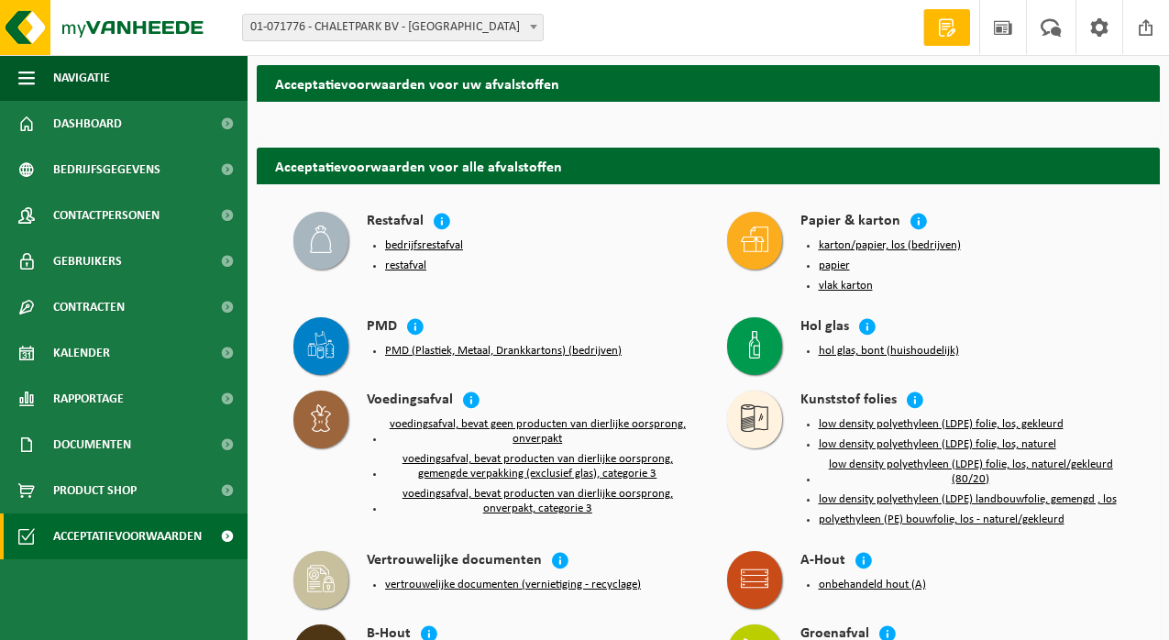
scroll to position [0, 0]
click at [908, 248] on button "karton/papier, los (bedrijven)" at bounding box center [890, 245] width 142 height 15
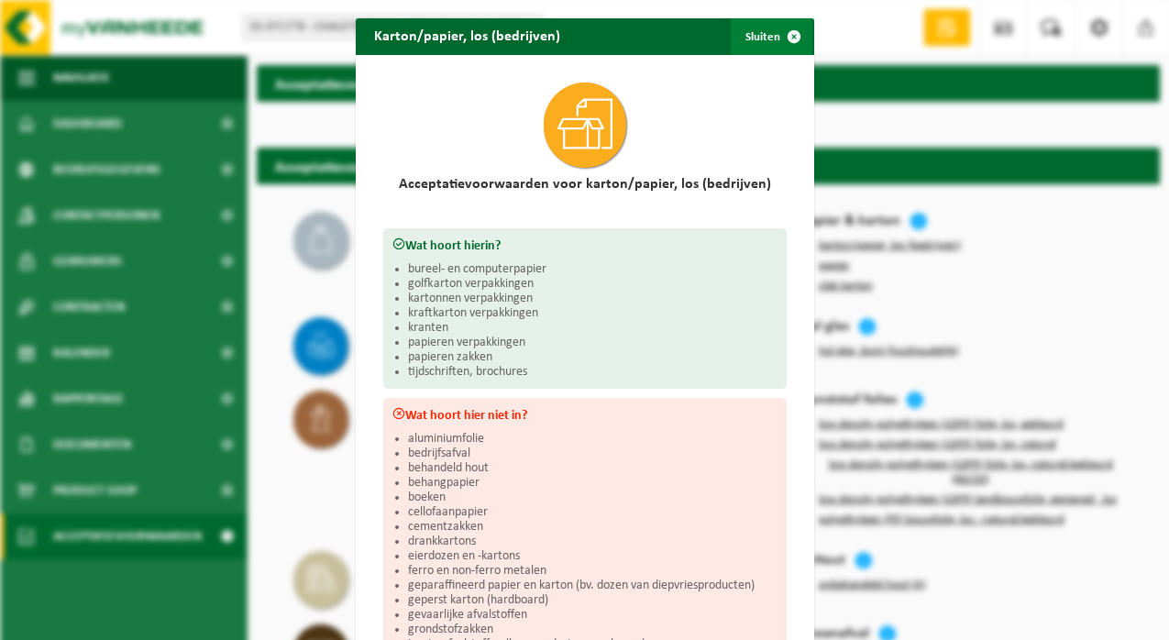
scroll to position [3, 0]
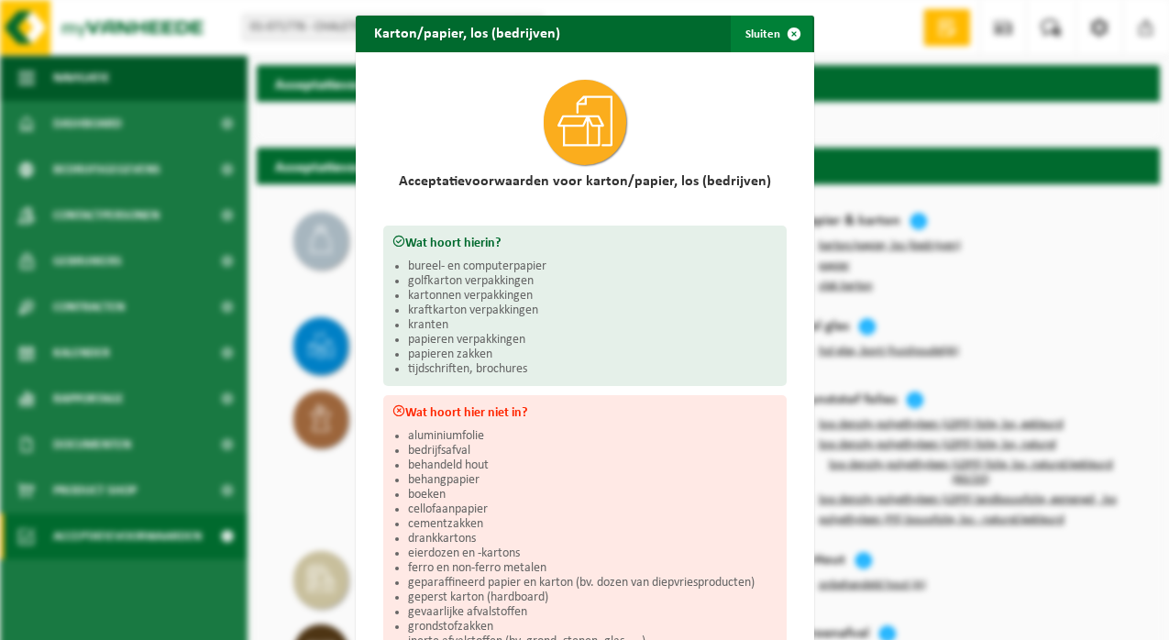
click at [787, 32] on span "button" at bounding box center [794, 34] width 37 height 37
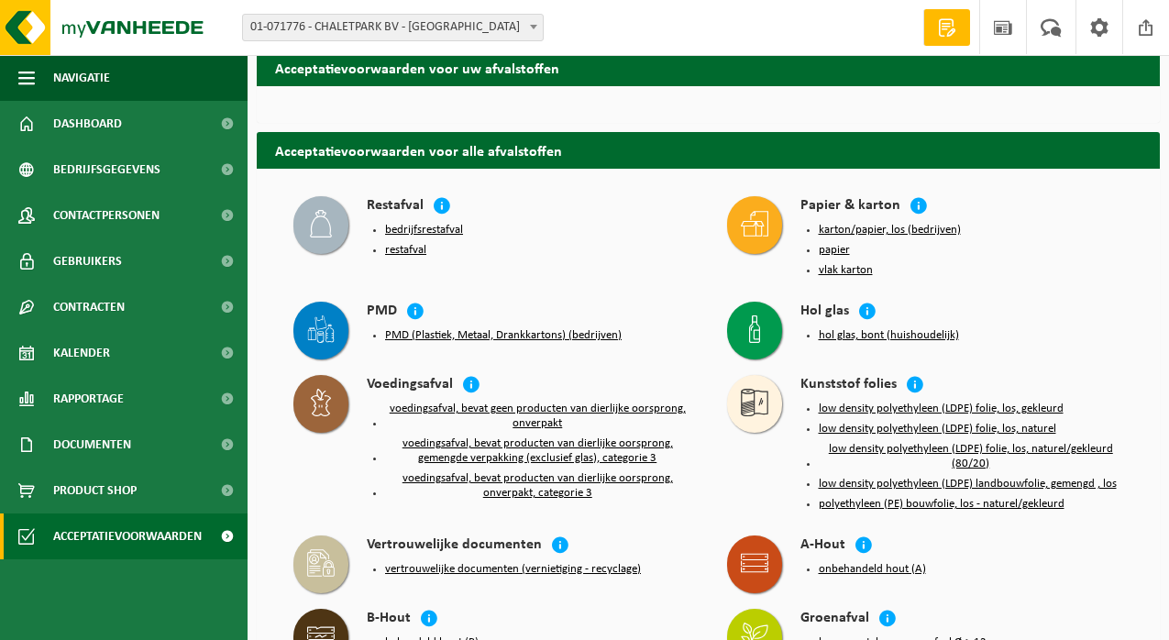
scroll to position [16, 0]
click at [1059, 28] on span at bounding box center [1051, 27] width 30 height 54
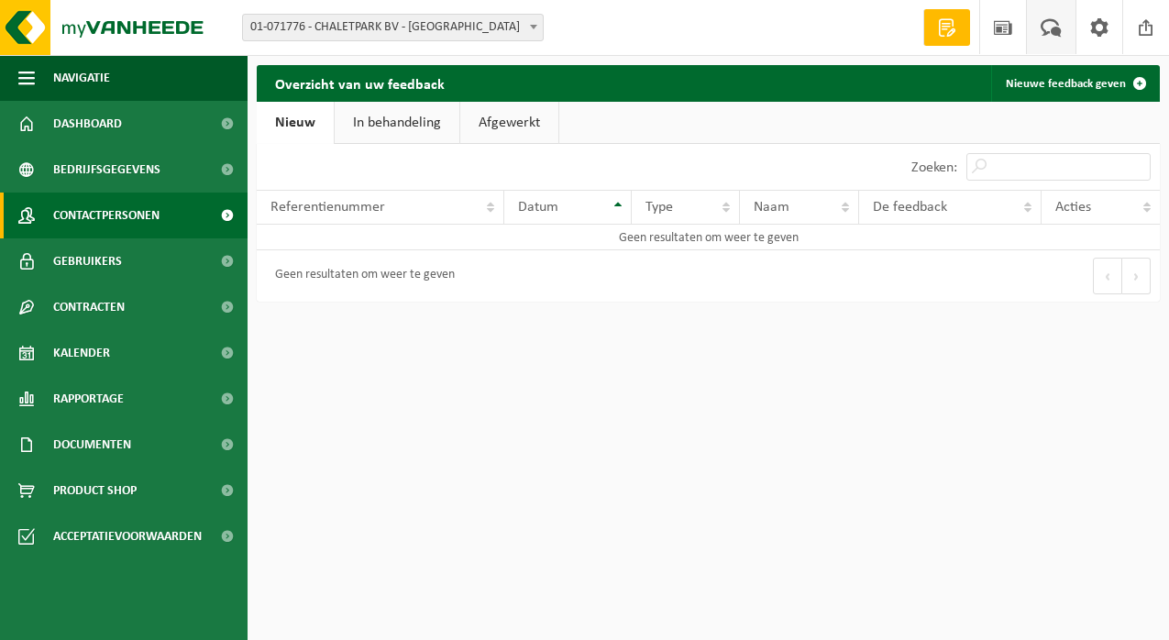
click at [173, 218] on link "Contactpersonen" at bounding box center [124, 216] width 248 height 46
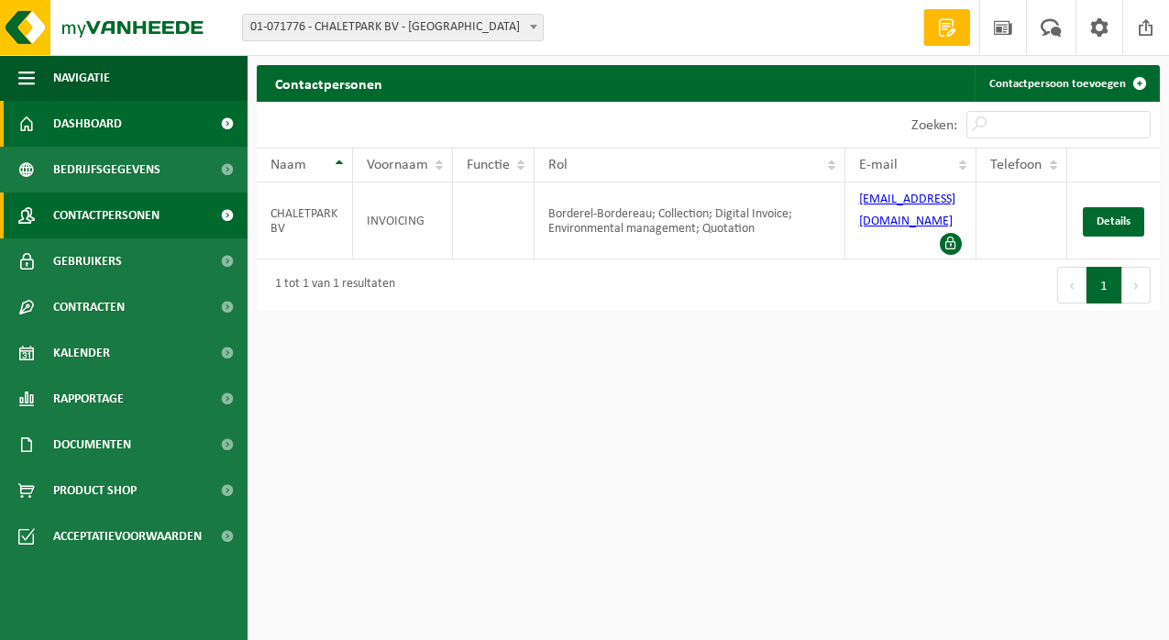
click at [138, 130] on link "Dashboard" at bounding box center [124, 124] width 248 height 46
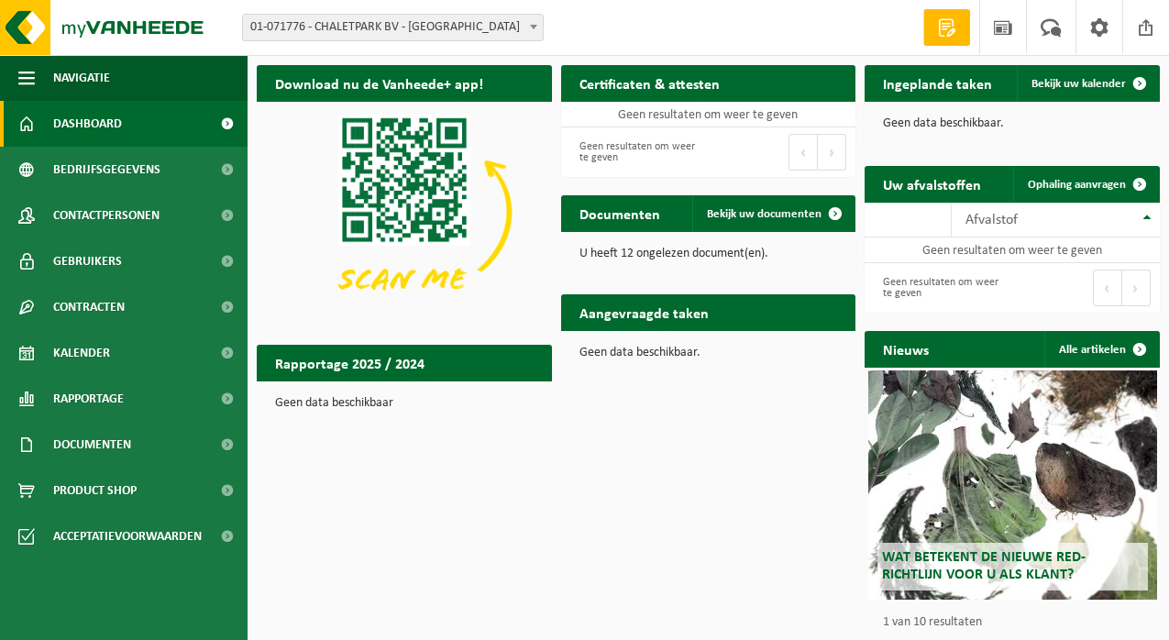
click at [521, 29] on span "01-071776 - CHALETPARK BV - [GEOGRAPHIC_DATA]" at bounding box center [393, 28] width 300 height 26
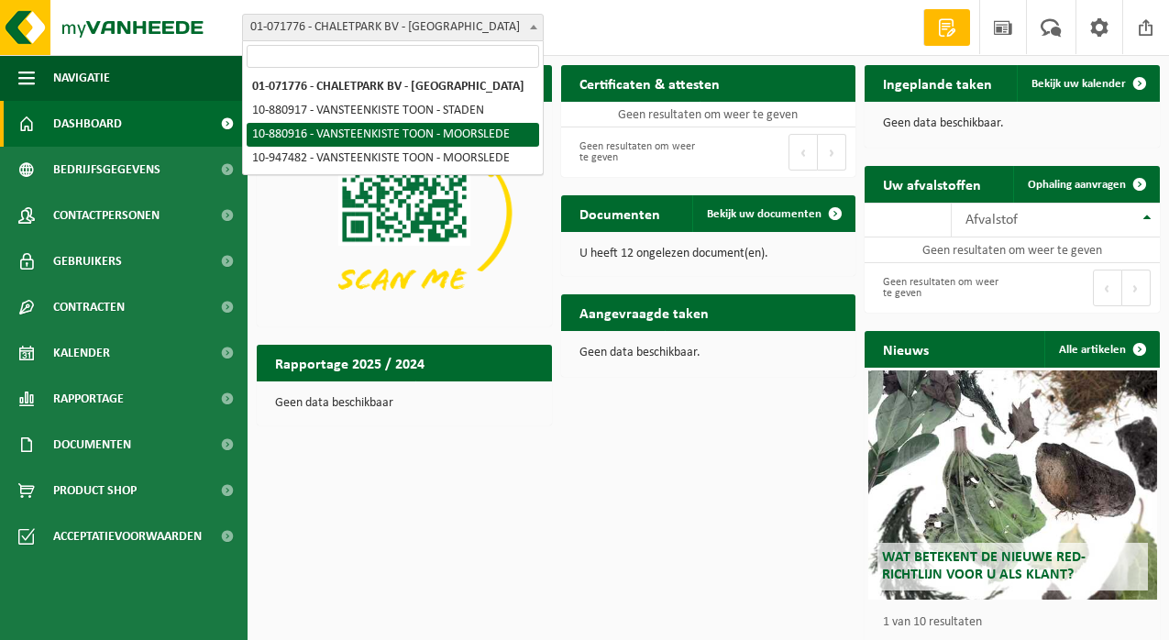
select select "110601"
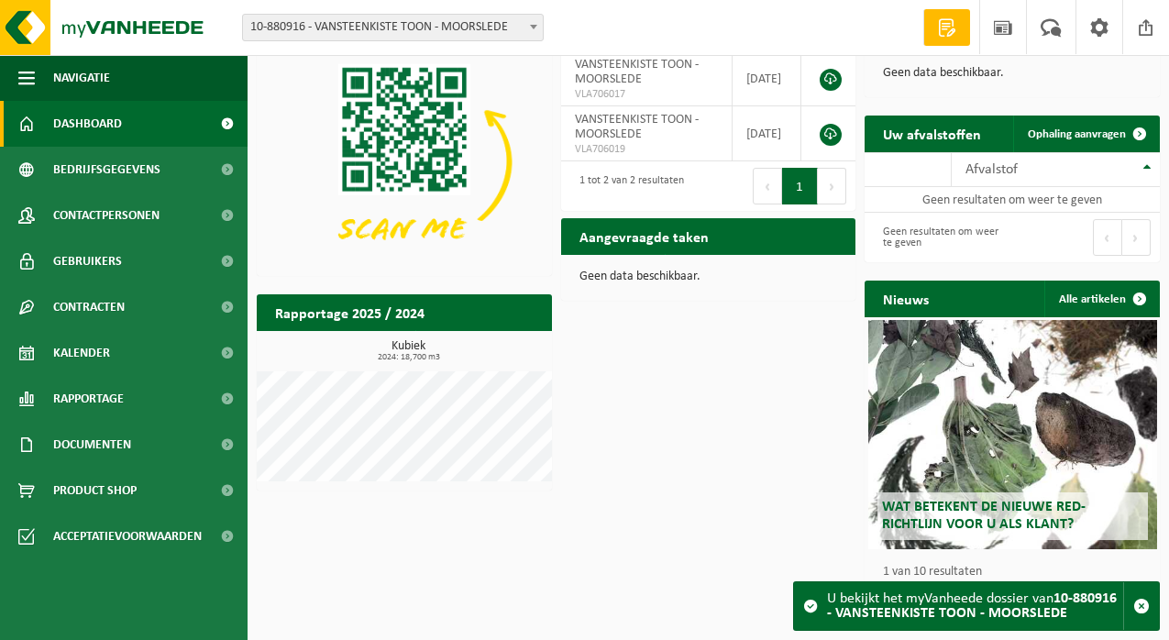
scroll to position [60, 0]
click at [1041, 435] on div "Wat betekent de nieuwe RED-richtlijn voor u als klant?" at bounding box center [1012, 434] width 289 height 229
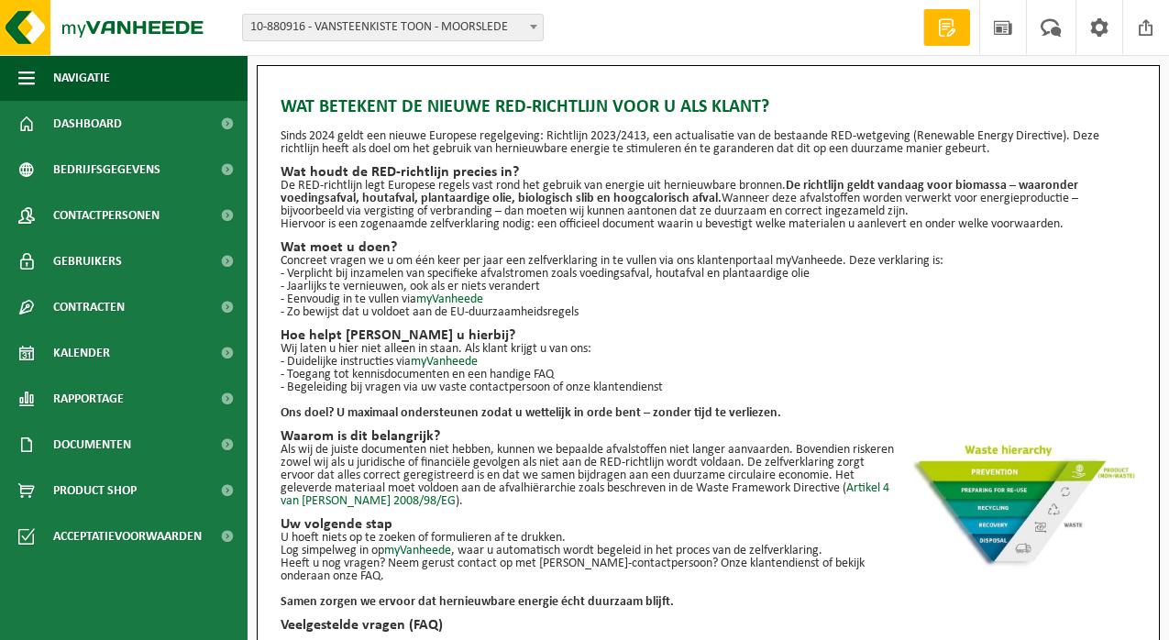
click at [951, 37] on link "Offerte aanvragen" at bounding box center [946, 27] width 47 height 37
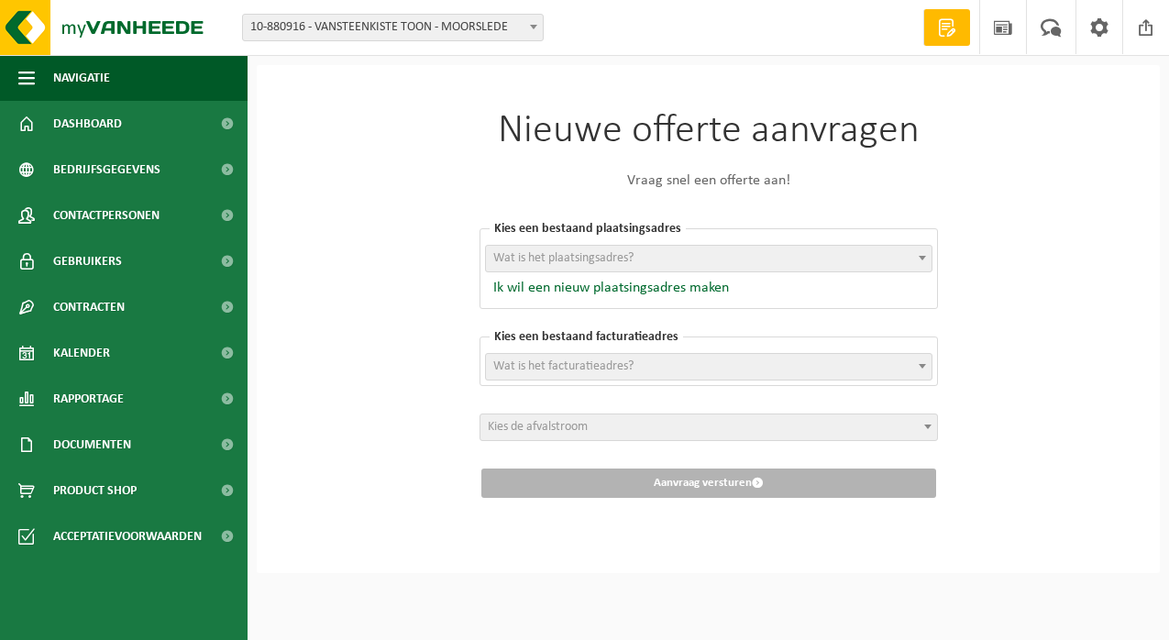
scroll to position [1, 0]
click at [905, 253] on span "Wat is het plaatsingsadres?" at bounding box center [709, 259] width 446 height 26
click at [977, 244] on div "Nieuwe offerte aanvragen Vraag snel een offerte aan! Kies een bestaand plaatsin…" at bounding box center [709, 304] width 550 height 479
click at [645, 417] on span "Kies de afvalstroom" at bounding box center [708, 427] width 457 height 26
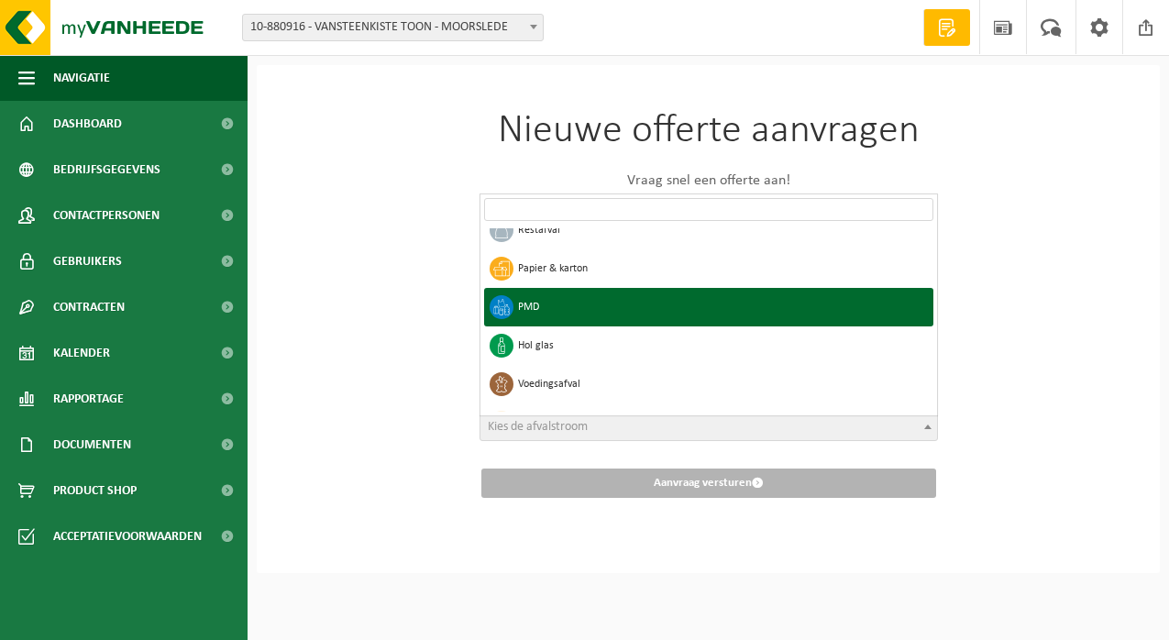
scroll to position [0, 0]
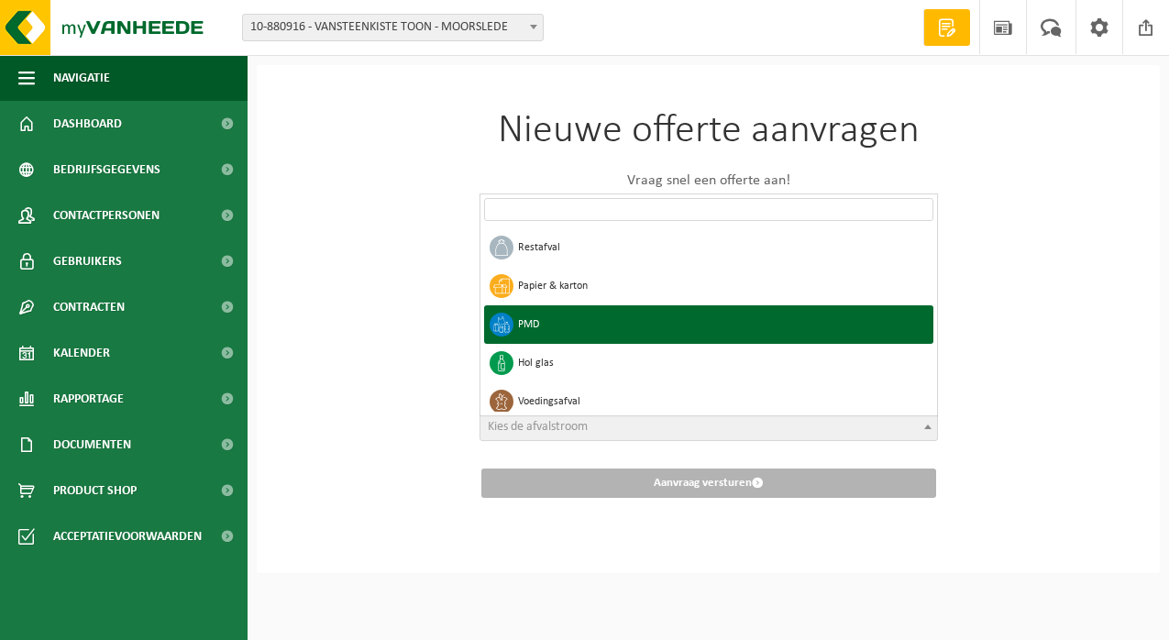
click at [413, 335] on div "Nieuwe offerte aanvragen Vraag snel een offerte aan! Kies een bestaand plaatsin…" at bounding box center [708, 319] width 903 height 508
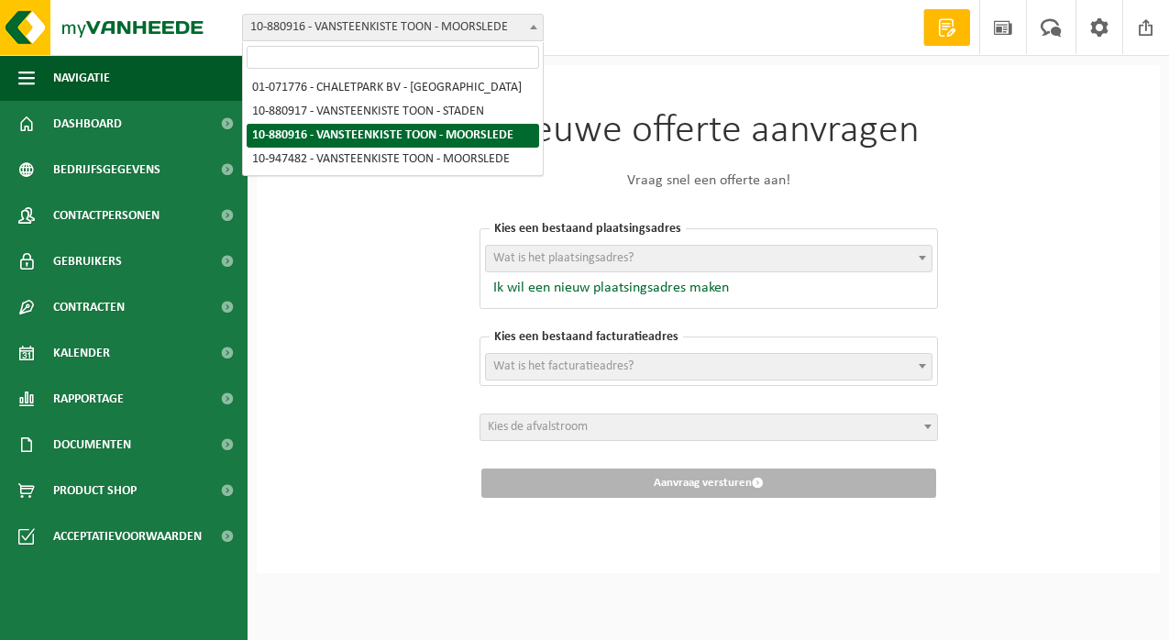
click at [325, 34] on span "10-880916 - VANSTEENKISTE TOON - MOORSLEDE" at bounding box center [393, 28] width 300 height 26
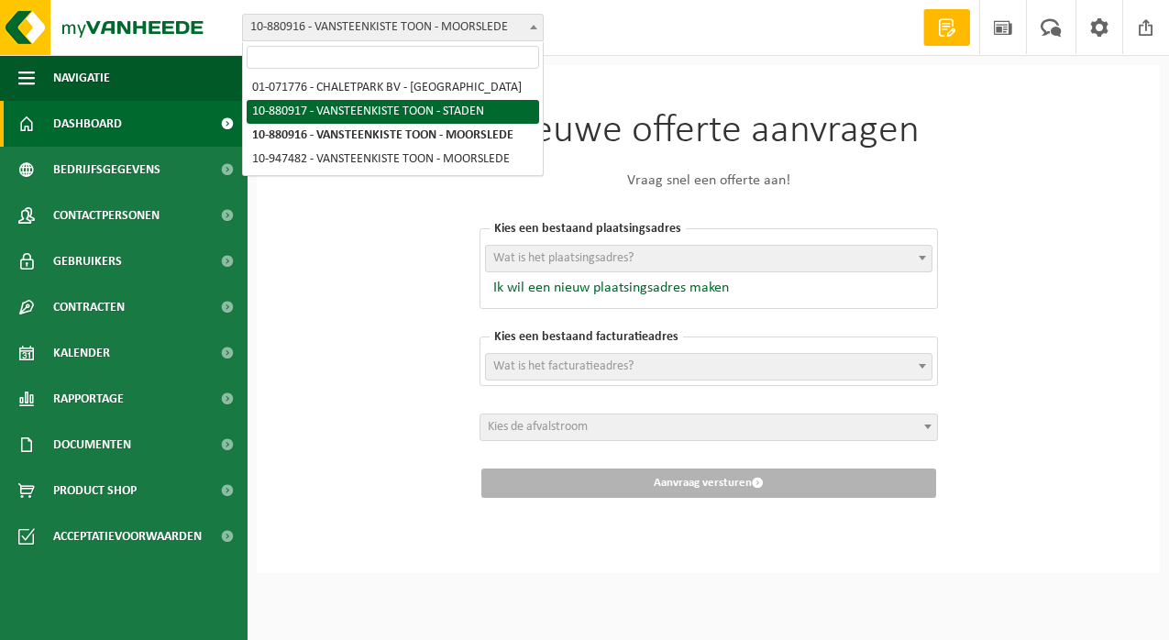
click at [171, 119] on link "Dashboard" at bounding box center [124, 124] width 248 height 46
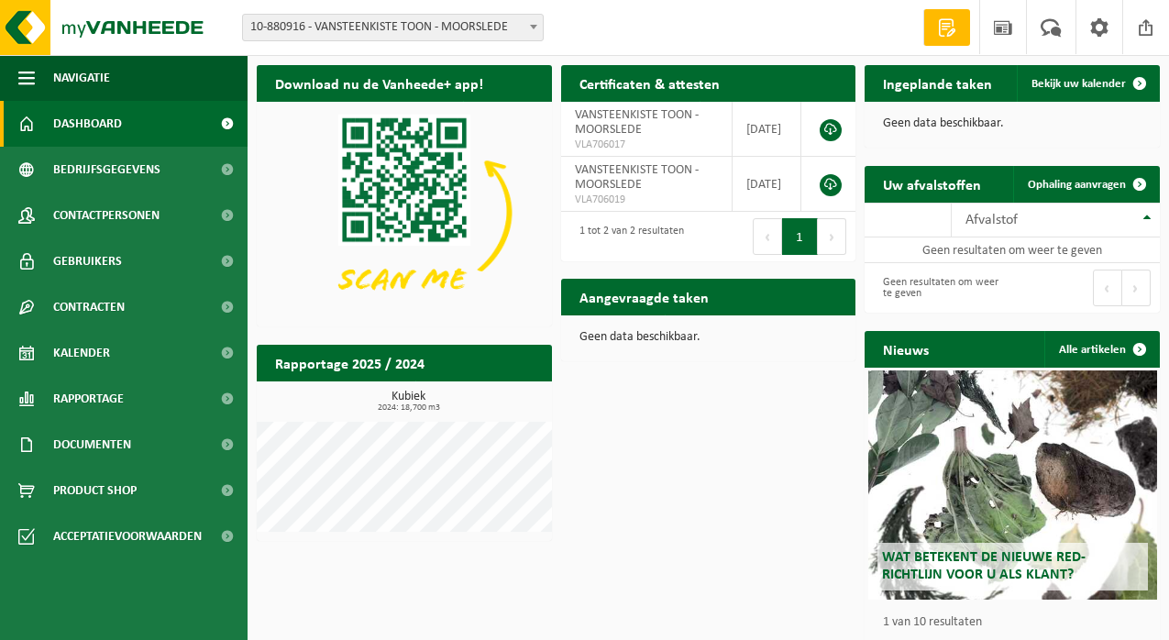
click at [507, 36] on span "10-880916 - VANSTEENKISTE TOON - MOORSLEDE" at bounding box center [393, 28] width 300 height 26
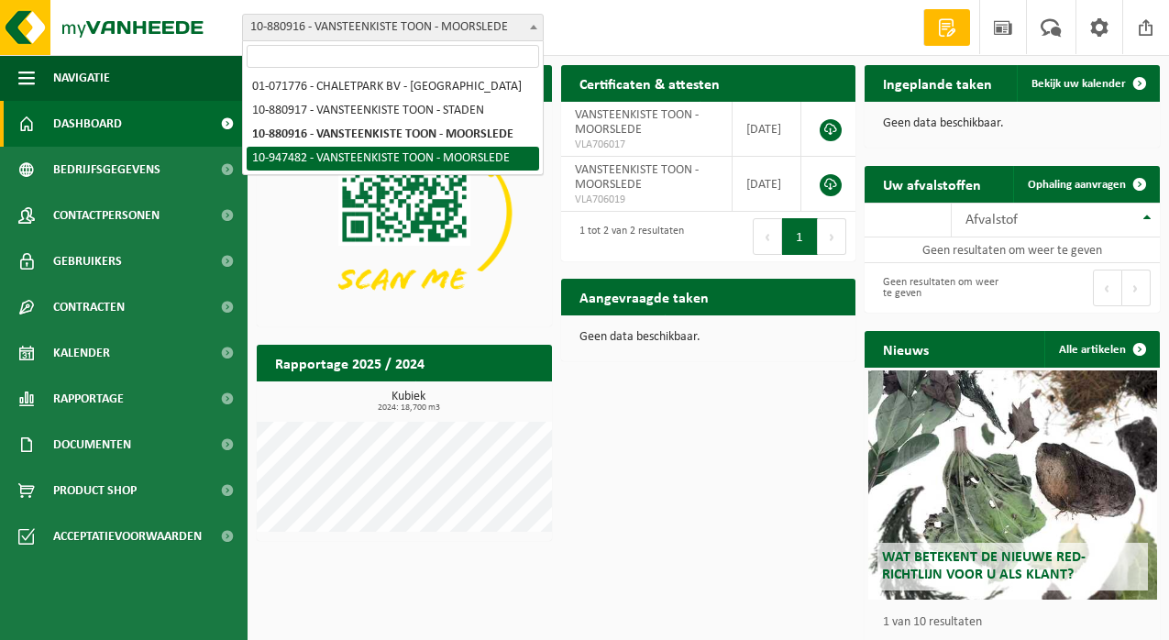
select select "142191"
